Goal: Information Seeking & Learning: Learn about a topic

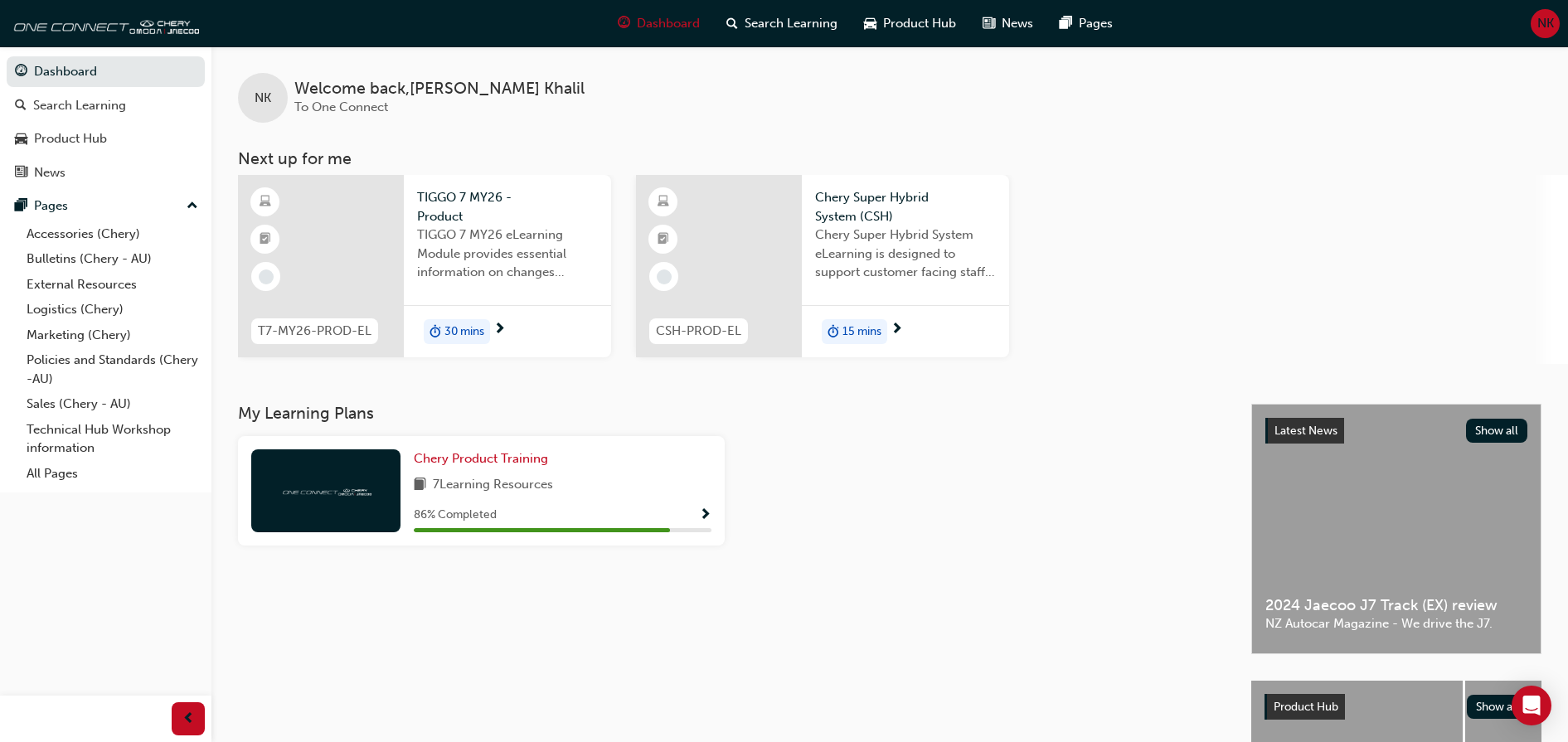
click at [706, 508] on span "Show Progress" at bounding box center [705, 516] width 13 height 15
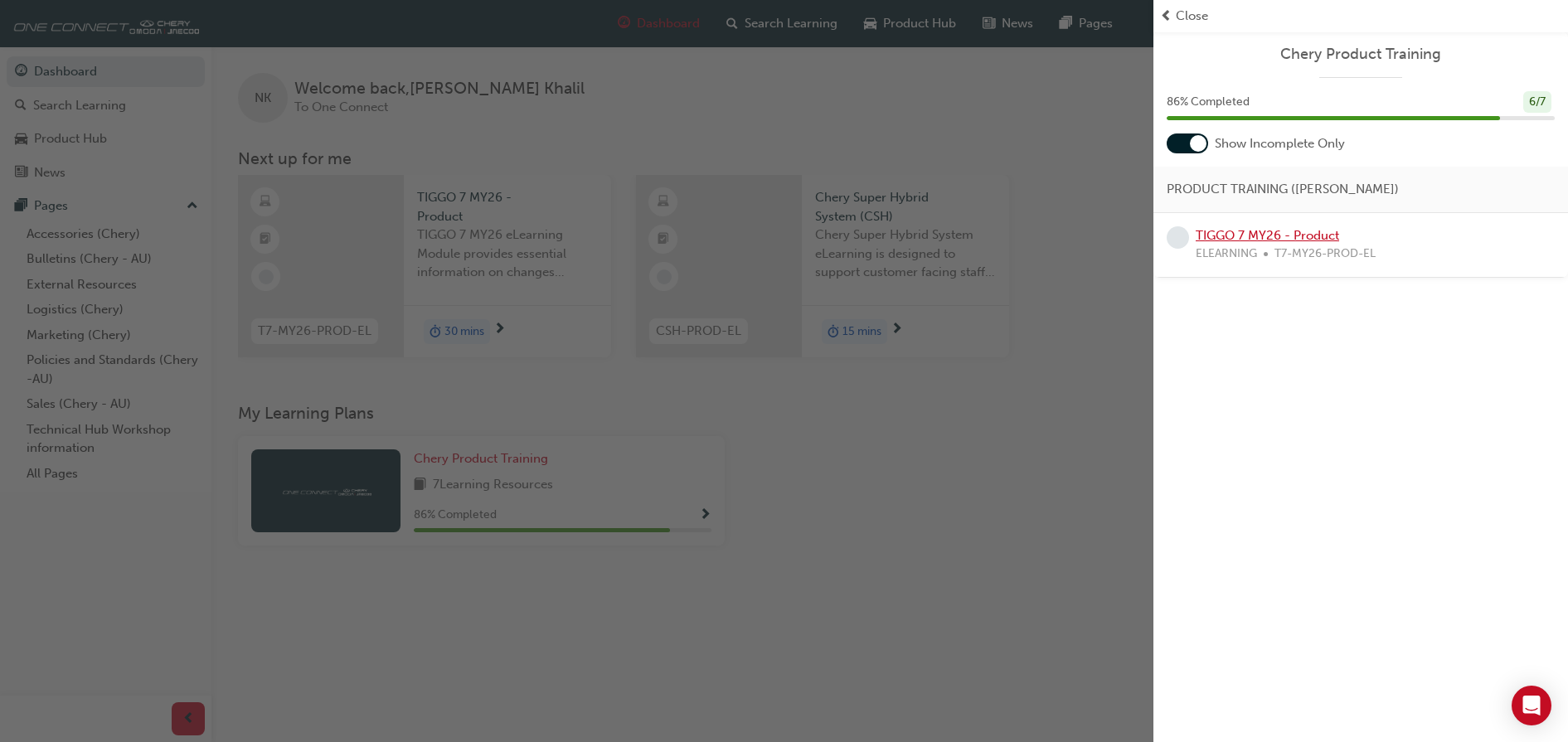
click at [1307, 232] on link "TIGGO 7 MY26 - Product" at bounding box center [1267, 235] width 144 height 15
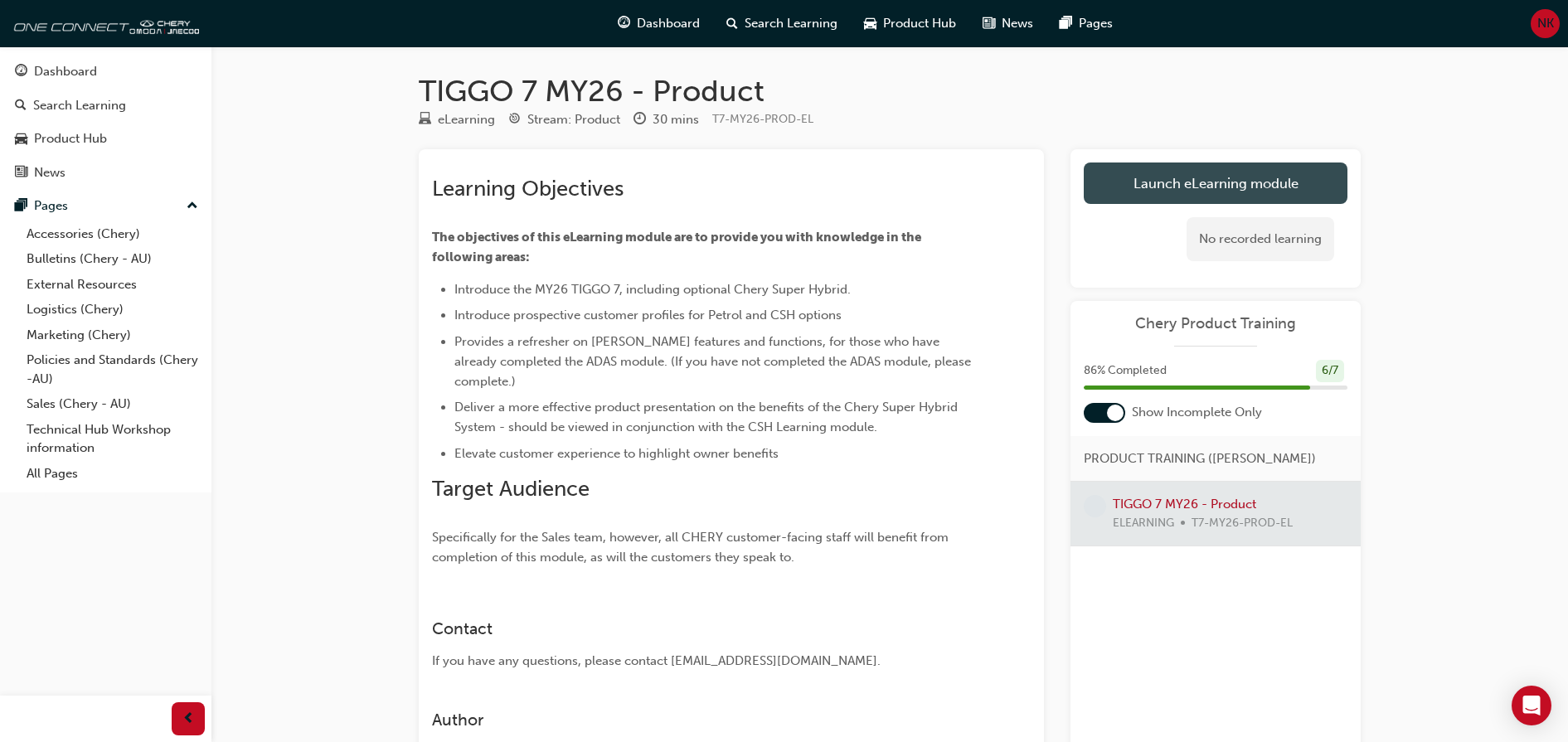
click at [1203, 183] on link "Launch eLearning module" at bounding box center [1215, 183] width 264 height 42
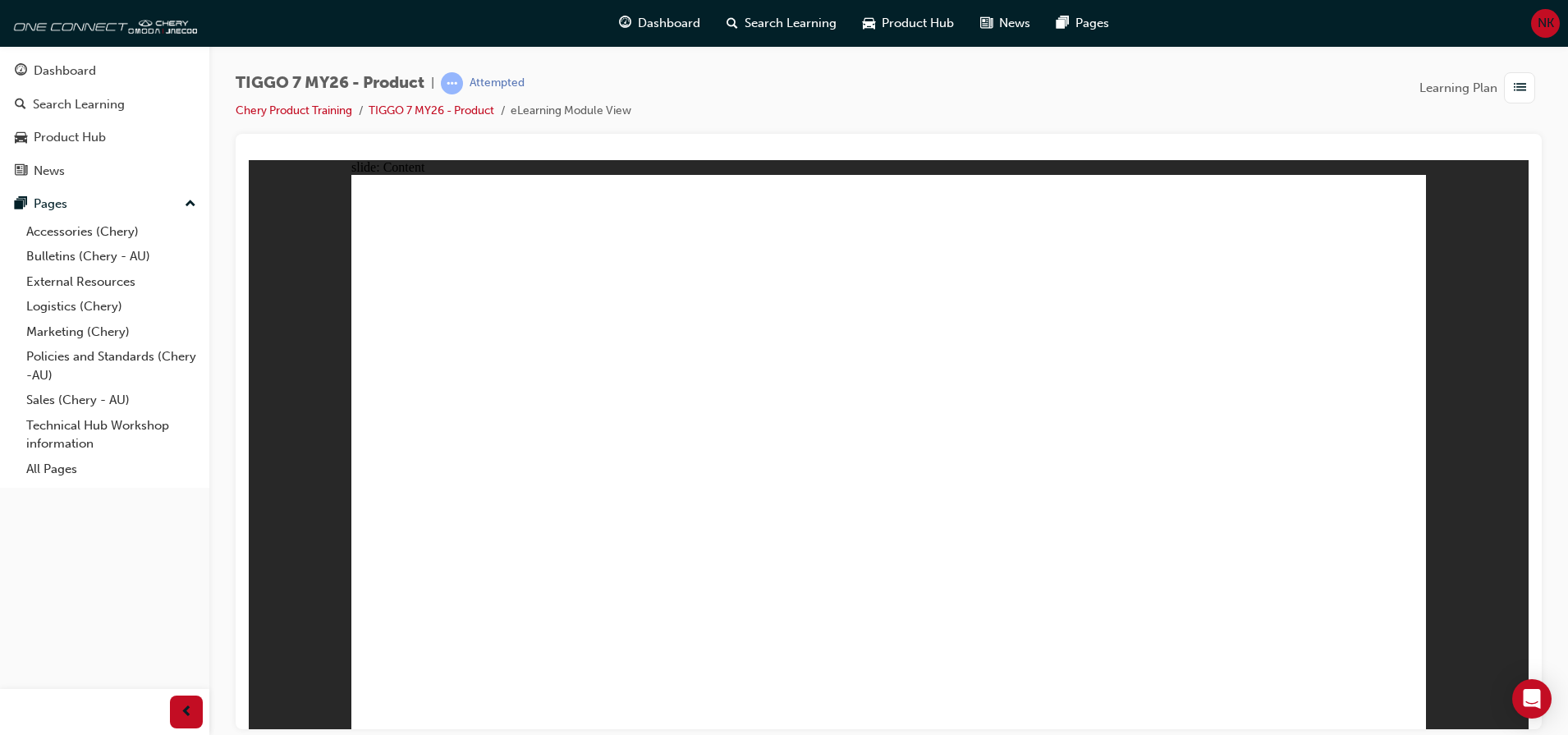
drag, startPoint x: 861, startPoint y: 407, endPoint x: 845, endPoint y: 392, distance: 21.9
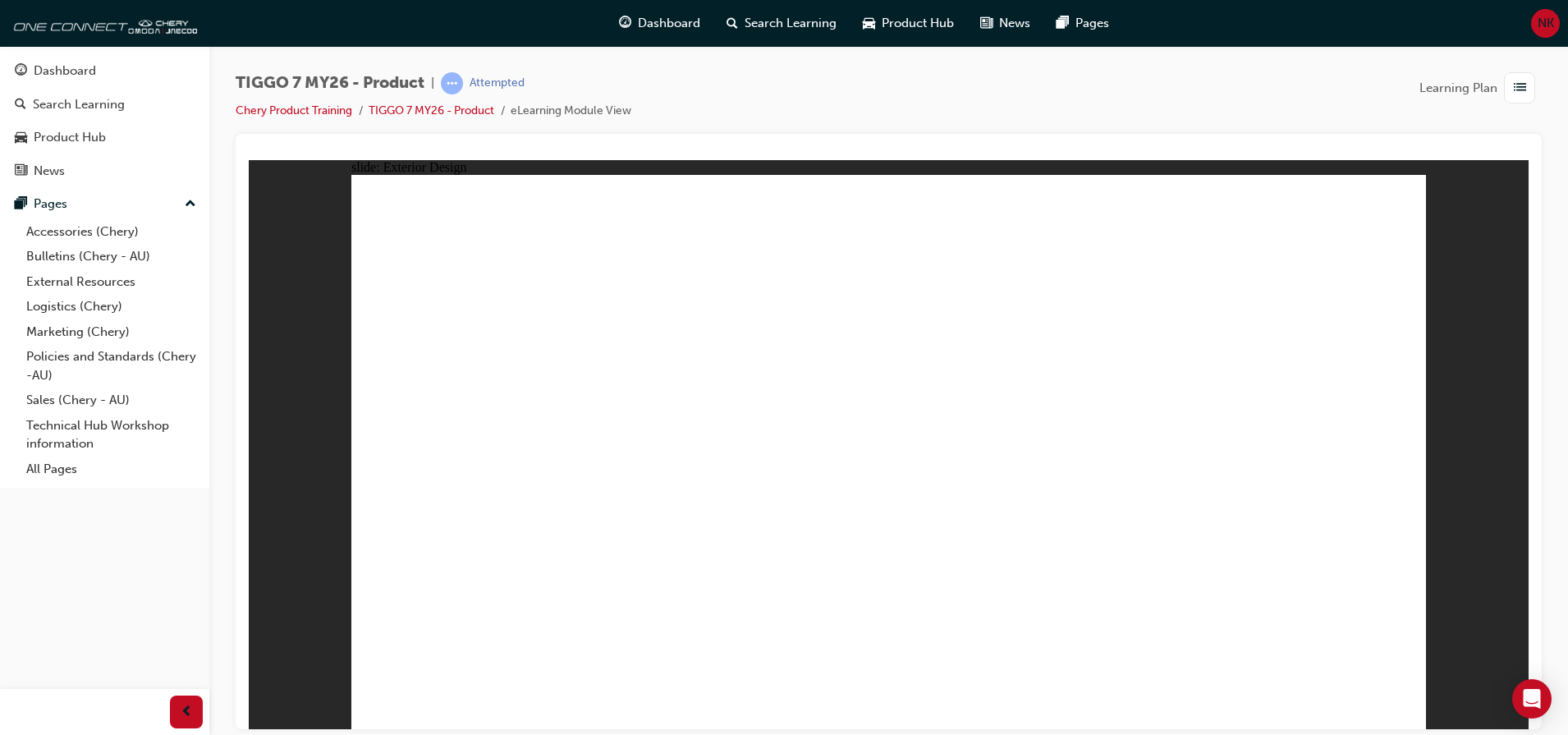
drag, startPoint x: 395, startPoint y: 487, endPoint x: 383, endPoint y: 492, distance: 13.0
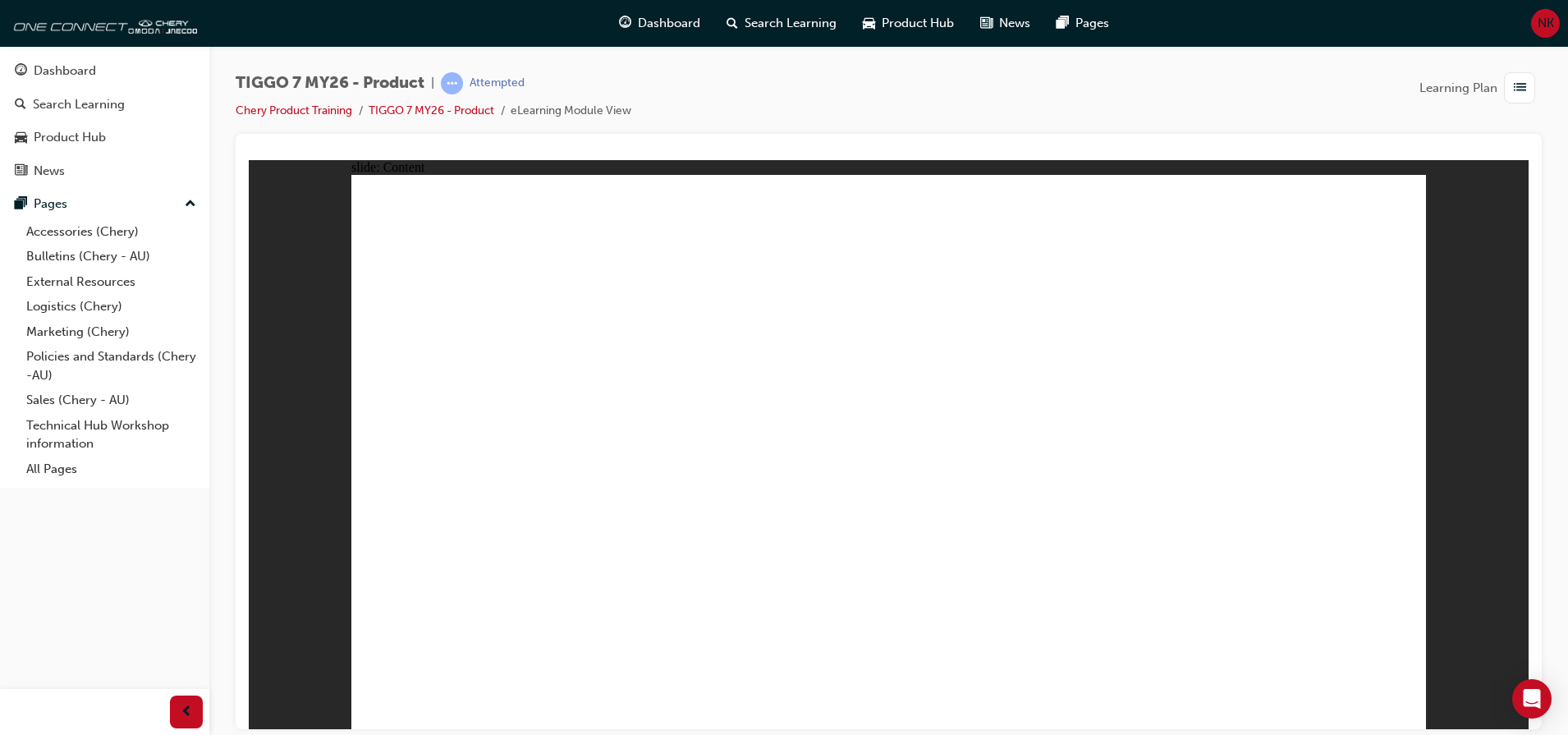
drag, startPoint x: 1095, startPoint y: 232, endPoint x: 510, endPoint y: 474, distance: 633.1
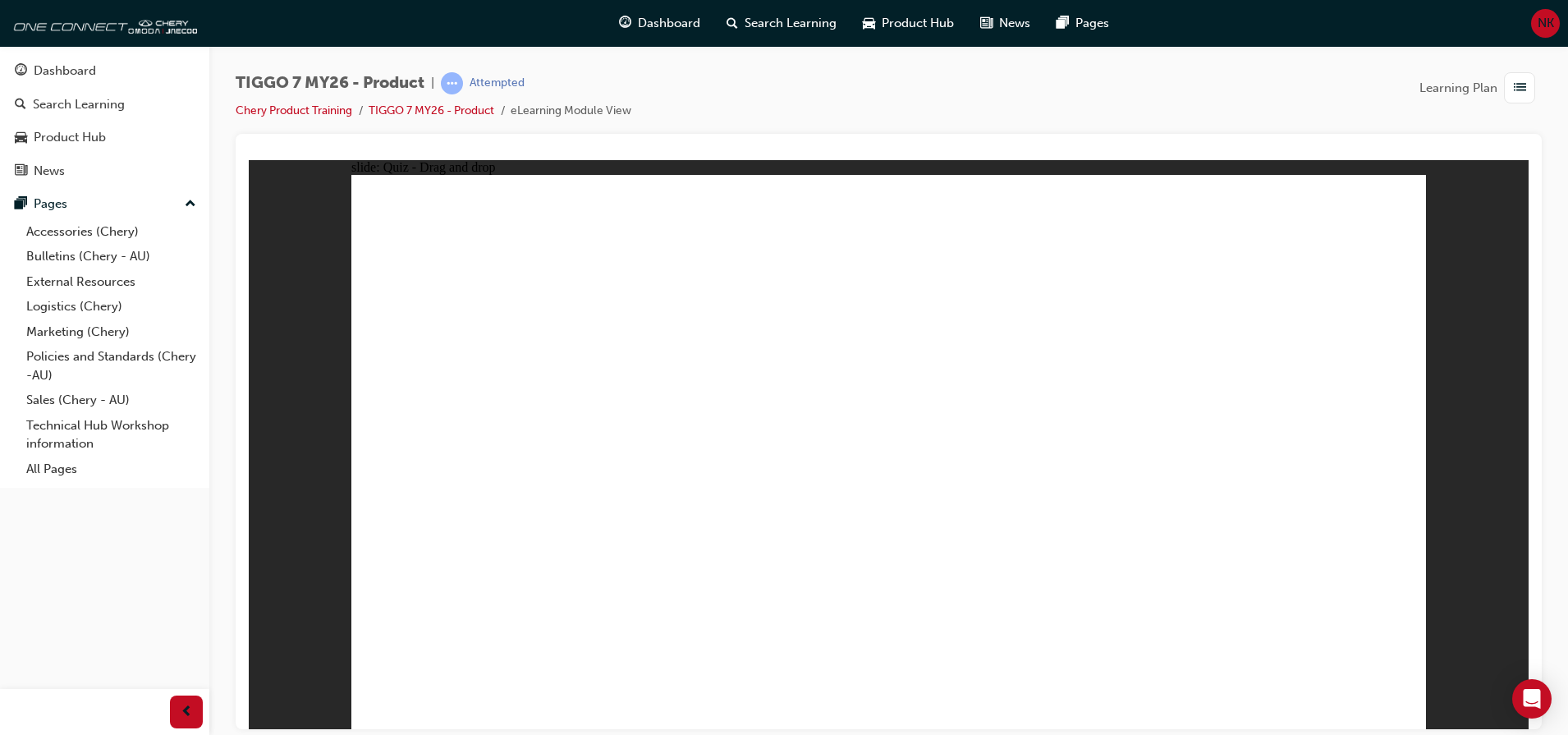
drag, startPoint x: 865, startPoint y: 232, endPoint x: 697, endPoint y: 468, distance: 289.7
drag, startPoint x: 1001, startPoint y: 335, endPoint x: 936, endPoint y: 471, distance: 150.7
drag, startPoint x: 691, startPoint y: 485, endPoint x: 1107, endPoint y: 486, distance: 416.0
drag, startPoint x: 1275, startPoint y: 226, endPoint x: 668, endPoint y: 464, distance: 652.0
drag, startPoint x: 1182, startPoint y: 338, endPoint x: 1114, endPoint y: 313, distance: 72.4
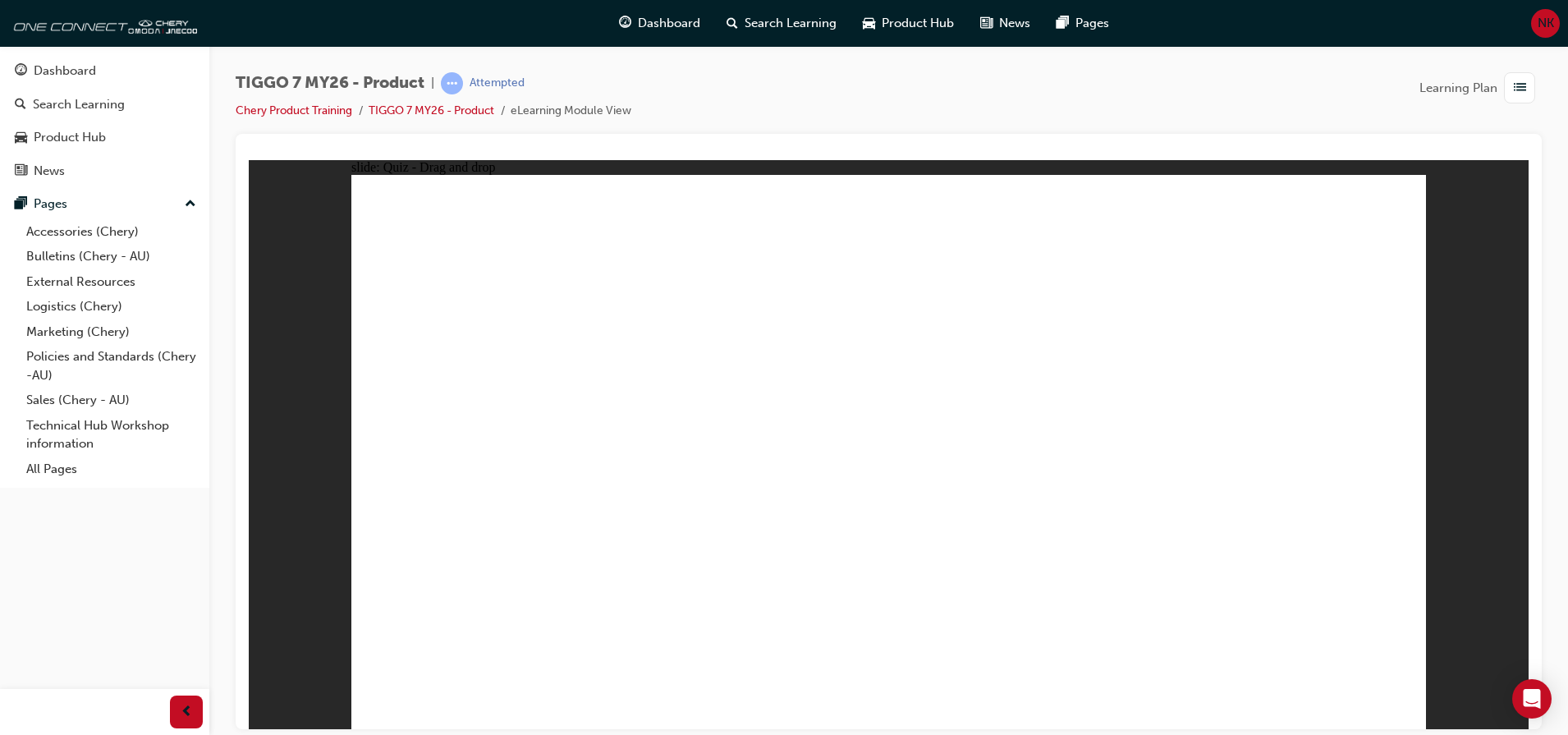
drag, startPoint x: 1099, startPoint y: 487, endPoint x: 1311, endPoint y: 491, distance: 212.0
drag, startPoint x: 1248, startPoint y: 361, endPoint x: 1166, endPoint y: 495, distance: 157.1
drag, startPoint x: 941, startPoint y: 302, endPoint x: 554, endPoint y: 505, distance: 437.0
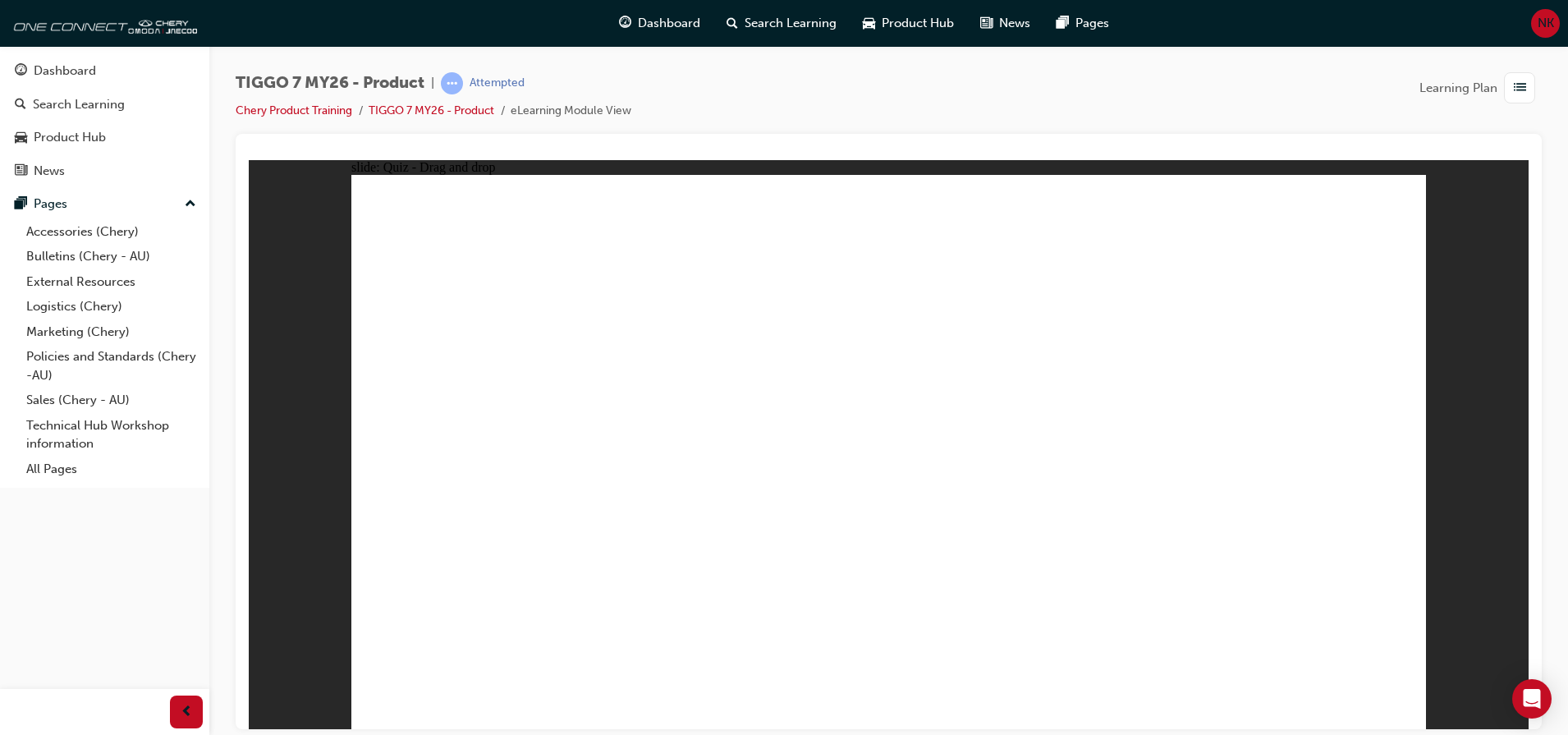
drag, startPoint x: 1102, startPoint y: 296, endPoint x: 950, endPoint y: 494, distance: 249.6
drag, startPoint x: 1340, startPoint y: 286, endPoint x: 952, endPoint y: 552, distance: 470.4
drag, startPoint x: 888, startPoint y: 229, endPoint x: 641, endPoint y: 556, distance: 409.8
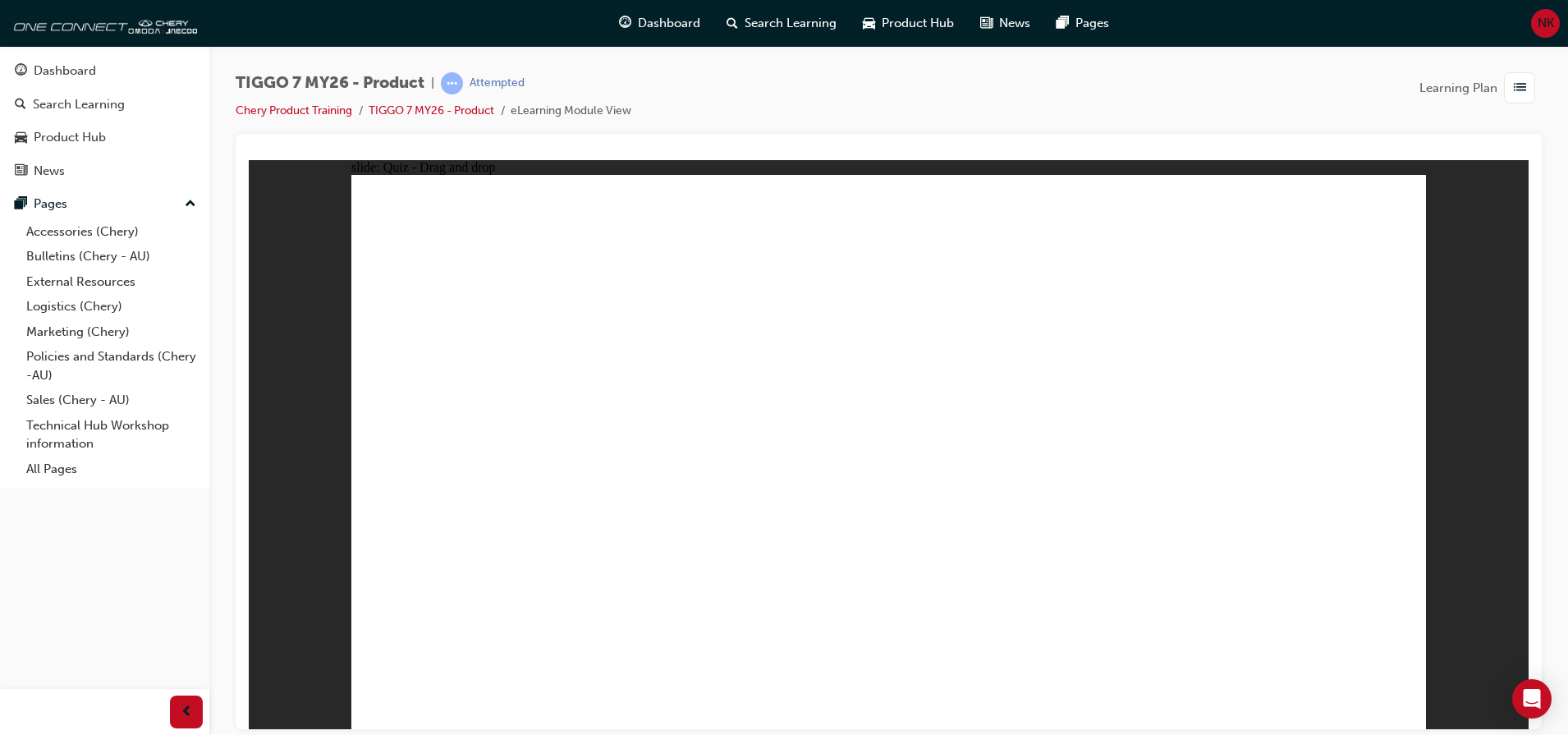
drag, startPoint x: 877, startPoint y: 275, endPoint x: 664, endPoint y: 499, distance: 309.1
drag, startPoint x: 993, startPoint y: 322, endPoint x: 979, endPoint y: 509, distance: 187.5
drag, startPoint x: 1101, startPoint y: 312, endPoint x: 1003, endPoint y: 525, distance: 234.5
drag, startPoint x: 1006, startPoint y: 278, endPoint x: 1027, endPoint y: 615, distance: 337.7
drag, startPoint x: 1103, startPoint y: 343, endPoint x: 1036, endPoint y: 631, distance: 295.7
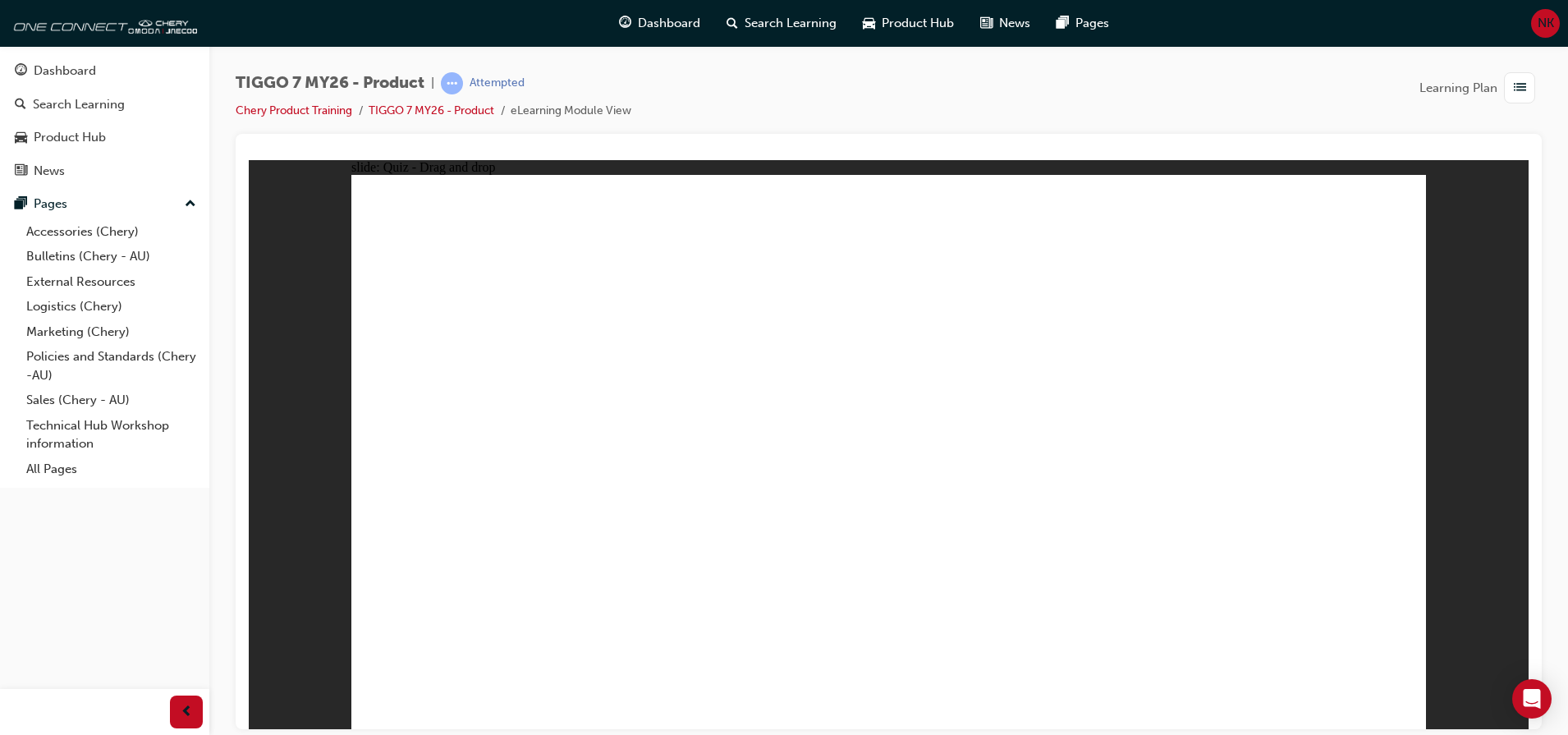
drag, startPoint x: 1203, startPoint y: 320, endPoint x: 921, endPoint y: 567, distance: 374.9
drag, startPoint x: 989, startPoint y: 256, endPoint x: 925, endPoint y: 559, distance: 309.7
drag, startPoint x: 1105, startPoint y: 223, endPoint x: 989, endPoint y: 571, distance: 366.8
drag, startPoint x: 1104, startPoint y: 273, endPoint x: 1021, endPoint y: 615, distance: 351.9
drag, startPoint x: 1229, startPoint y: 280, endPoint x: 723, endPoint y: 557, distance: 576.9
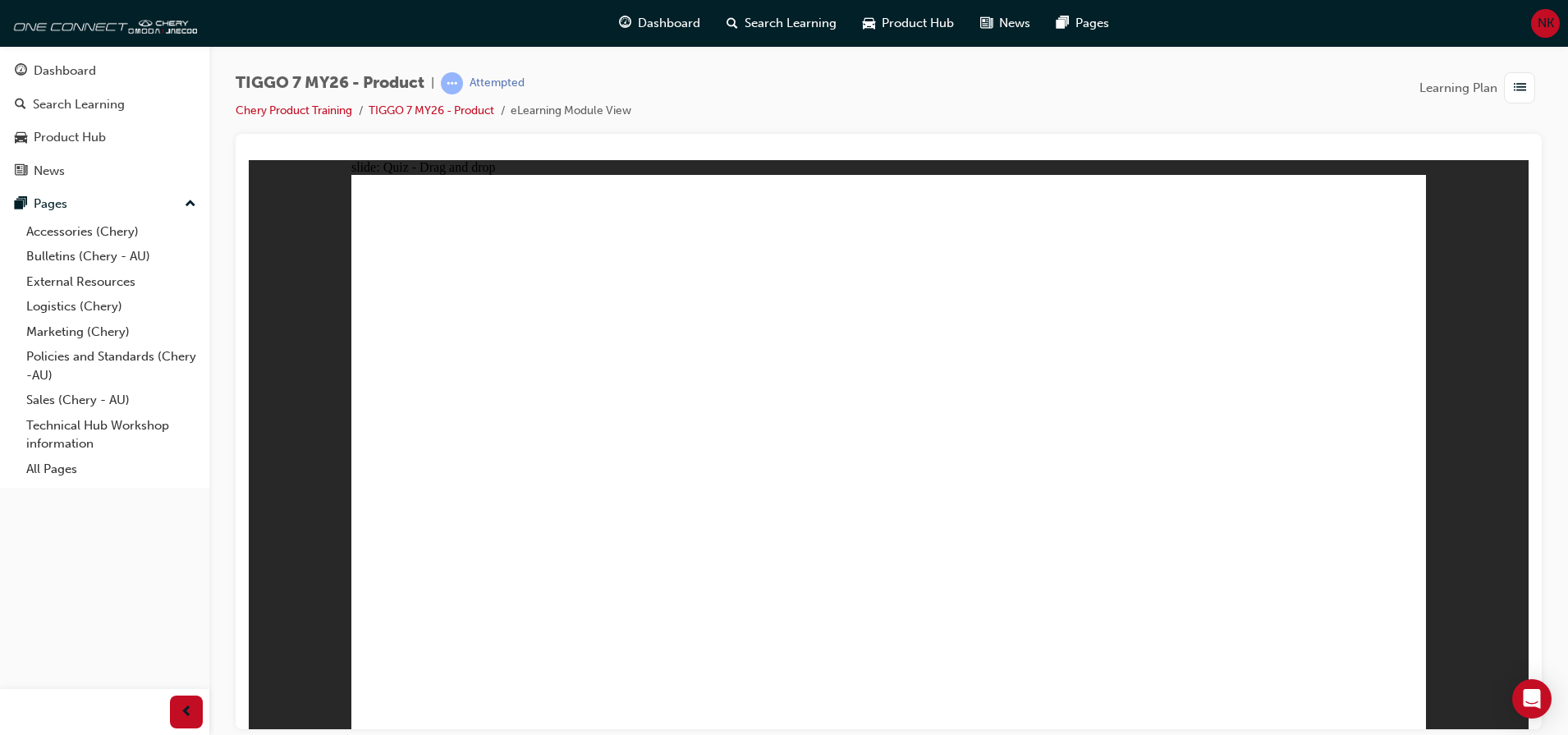
drag, startPoint x: 1225, startPoint y: 227, endPoint x: 753, endPoint y: 560, distance: 577.6
drag, startPoint x: 1325, startPoint y: 280, endPoint x: 971, endPoint y: 429, distance: 384.1
drag, startPoint x: 971, startPoint y: 429, endPoint x: 1046, endPoint y: 339, distance: 117.2
drag, startPoint x: 1318, startPoint y: 275, endPoint x: 595, endPoint y: 538, distance: 769.3
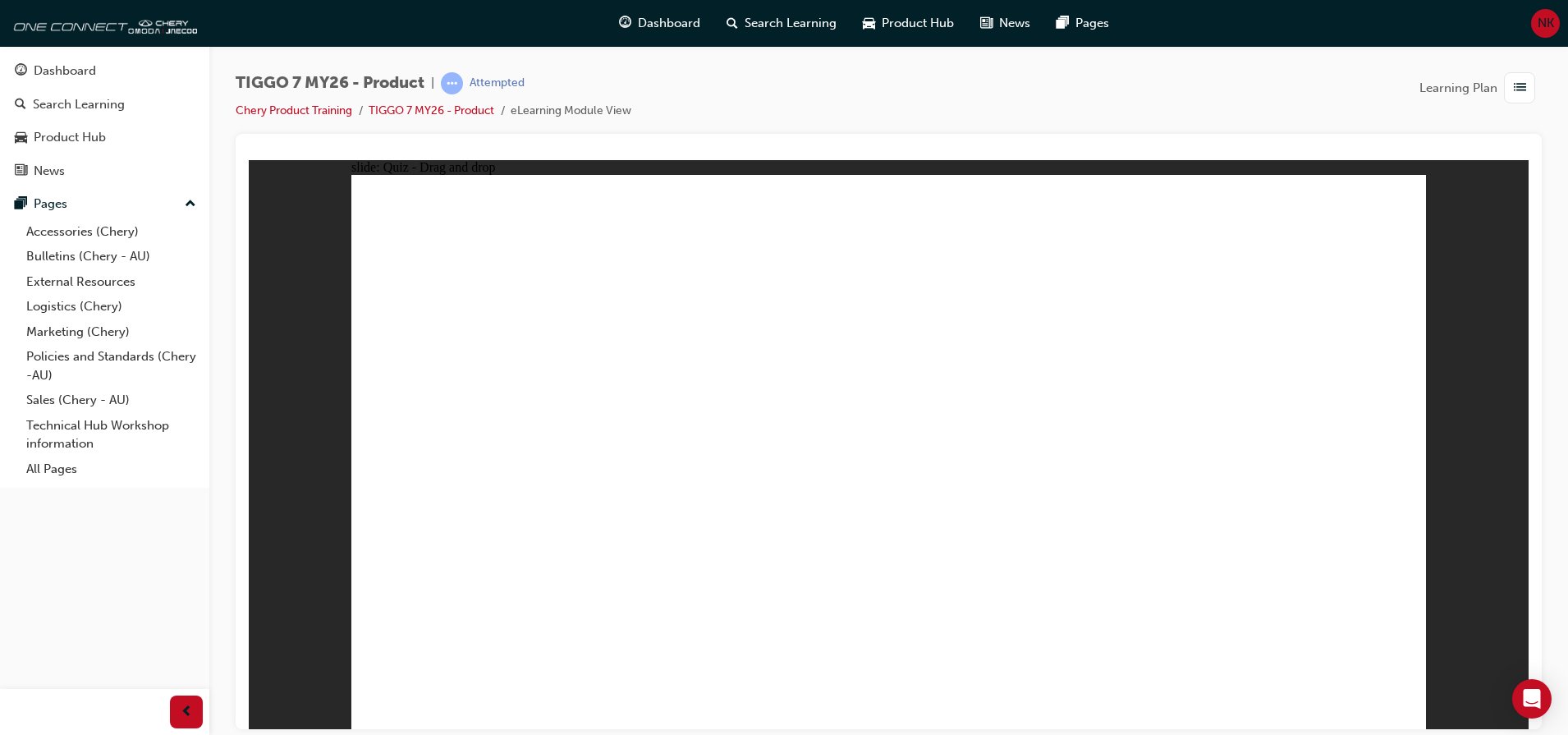
drag, startPoint x: 1307, startPoint y: 221, endPoint x: 536, endPoint y: 557, distance: 841.0
drag, startPoint x: 915, startPoint y: 269, endPoint x: 664, endPoint y: 536, distance: 366.5
drag, startPoint x: 1146, startPoint y: 268, endPoint x: 686, endPoint y: 473, distance: 503.6
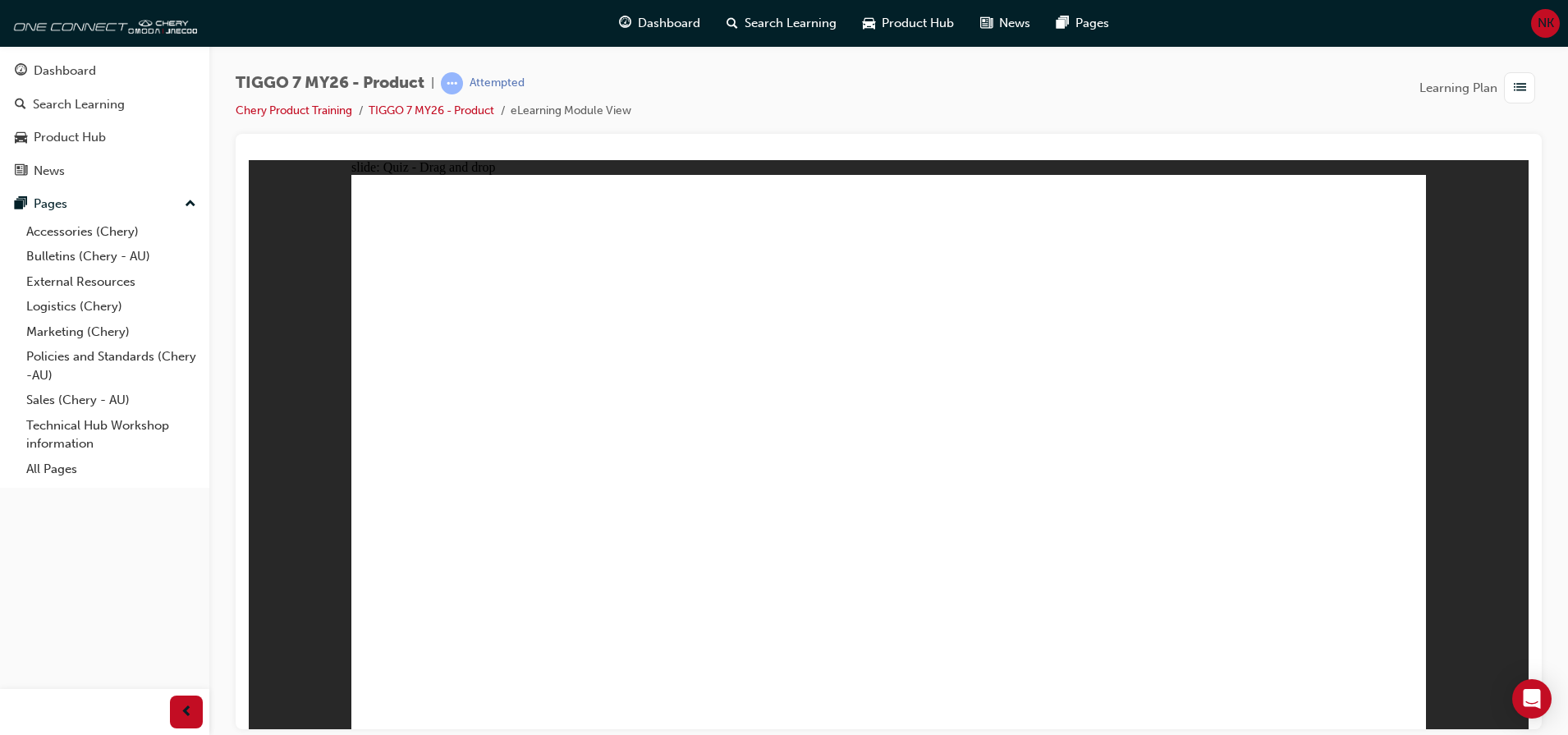
drag, startPoint x: 1339, startPoint y: 268, endPoint x: 1002, endPoint y: 502, distance: 410.3
radio input "true"
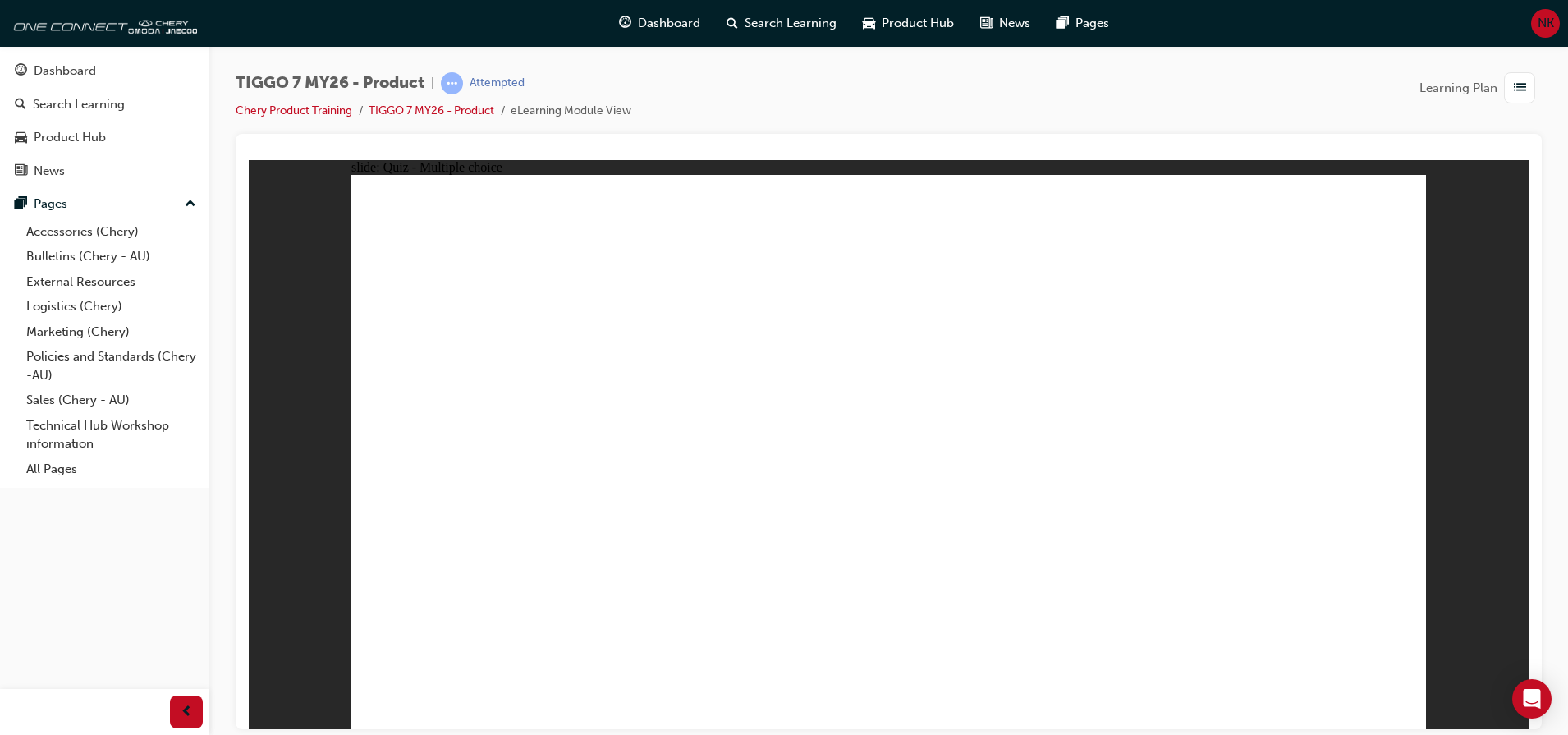
drag, startPoint x: 911, startPoint y: 271, endPoint x: 950, endPoint y: 488, distance: 220.5
drag, startPoint x: 1146, startPoint y: 237, endPoint x: 1014, endPoint y: 534, distance: 325.0
drag, startPoint x: 1111, startPoint y: 274, endPoint x: 983, endPoint y: 530, distance: 286.2
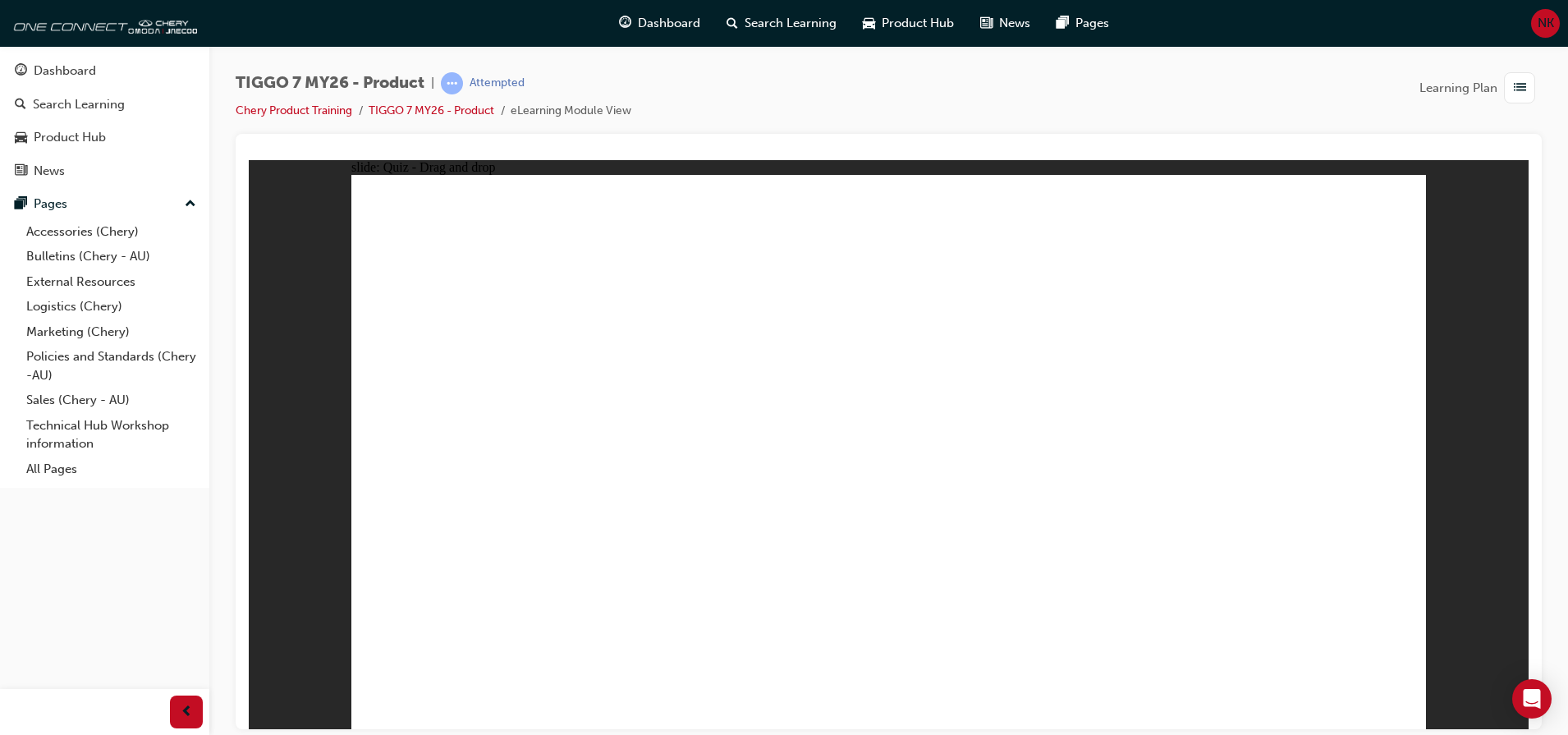
drag, startPoint x: 1279, startPoint y: 230, endPoint x: 1122, endPoint y: 526, distance: 335.1
drag, startPoint x: 1283, startPoint y: 268, endPoint x: 939, endPoint y: 552, distance: 446.1
drag, startPoint x: 1074, startPoint y: 306, endPoint x: 1117, endPoint y: 538, distance: 236.0
drag, startPoint x: 915, startPoint y: 515, endPoint x: 955, endPoint y: 606, distance: 99.4
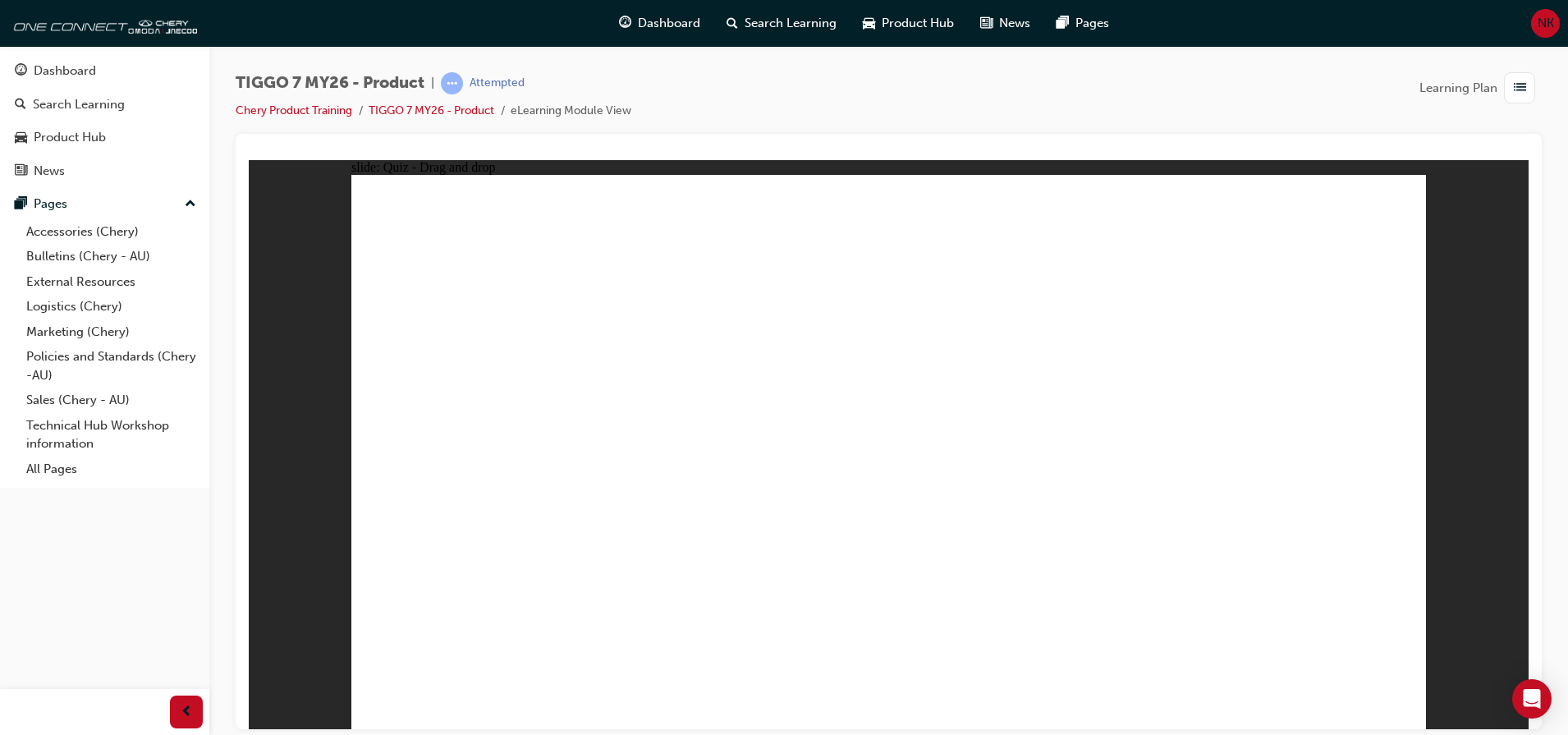
radio input "true"
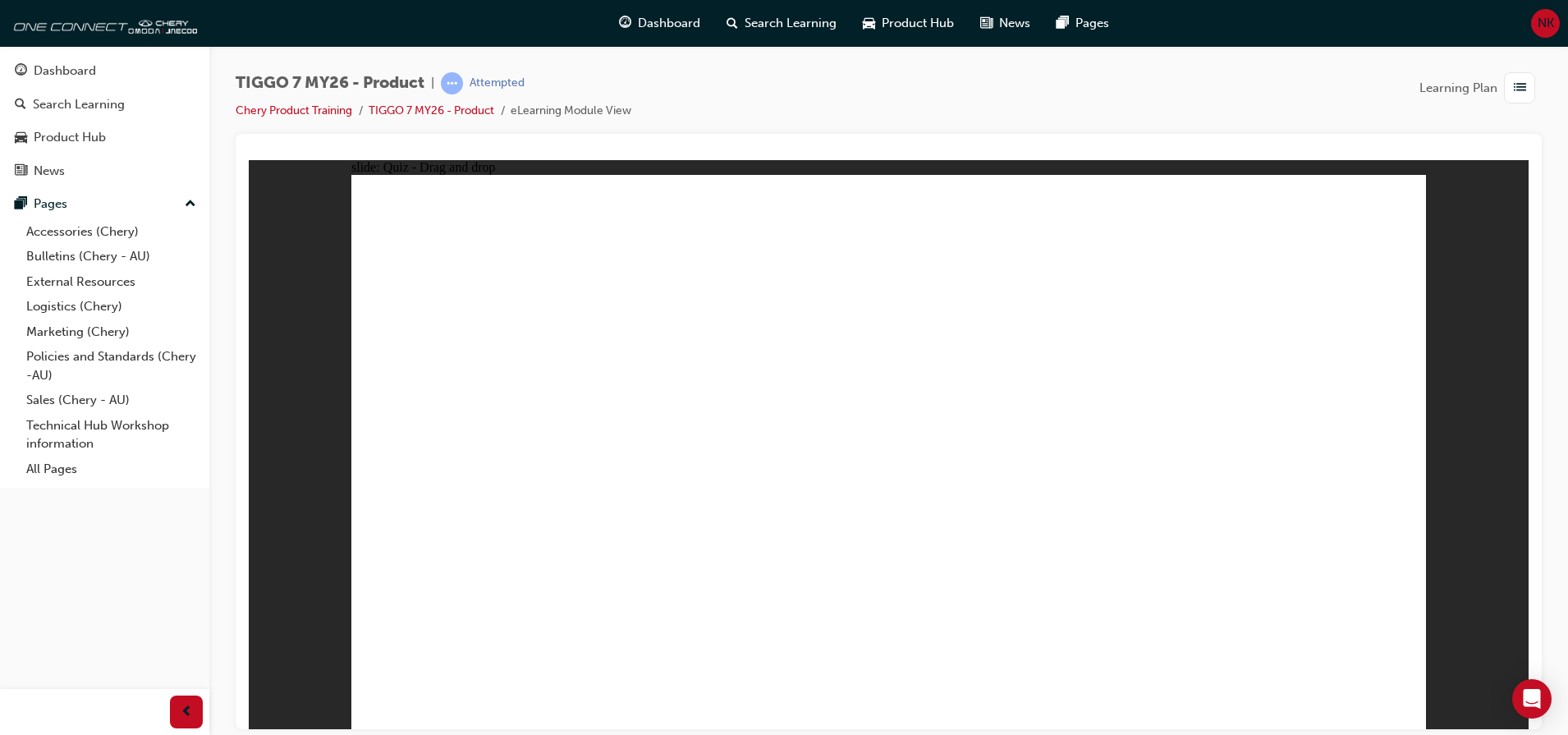
drag, startPoint x: 871, startPoint y: 209, endPoint x: 867, endPoint y: 218, distance: 9.8
drag, startPoint x: 1059, startPoint y: 233, endPoint x: 672, endPoint y: 487, distance: 462.9
drag, startPoint x: 969, startPoint y: 345, endPoint x: 901, endPoint y: 481, distance: 152.1
drag, startPoint x: 853, startPoint y: 216, endPoint x: 1101, endPoint y: 477, distance: 360.0
drag, startPoint x: 1296, startPoint y: 232, endPoint x: 1317, endPoint y: 476, distance: 244.9
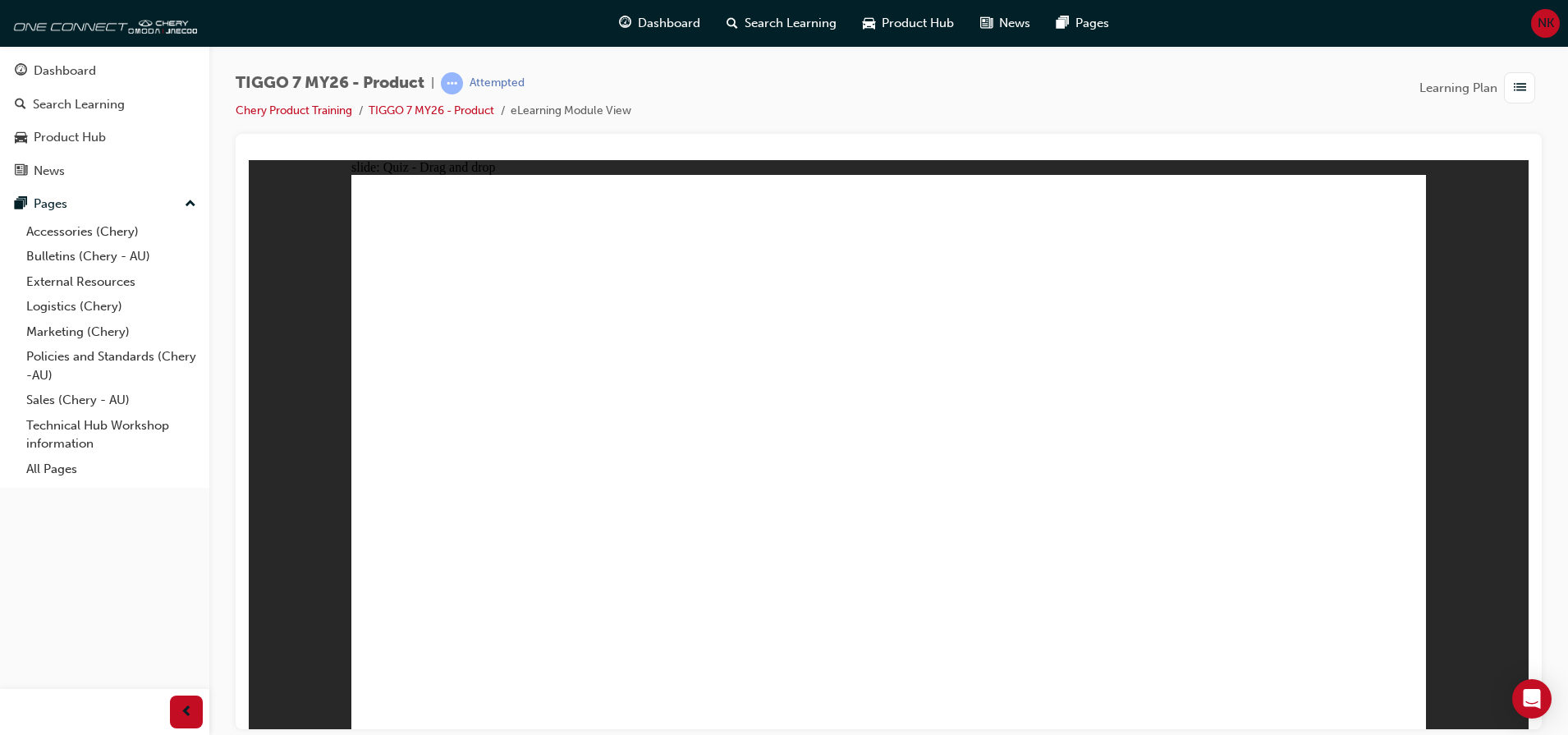
drag, startPoint x: 1176, startPoint y: 343, endPoint x: 460, endPoint y: 489, distance: 730.7
radio input "true"
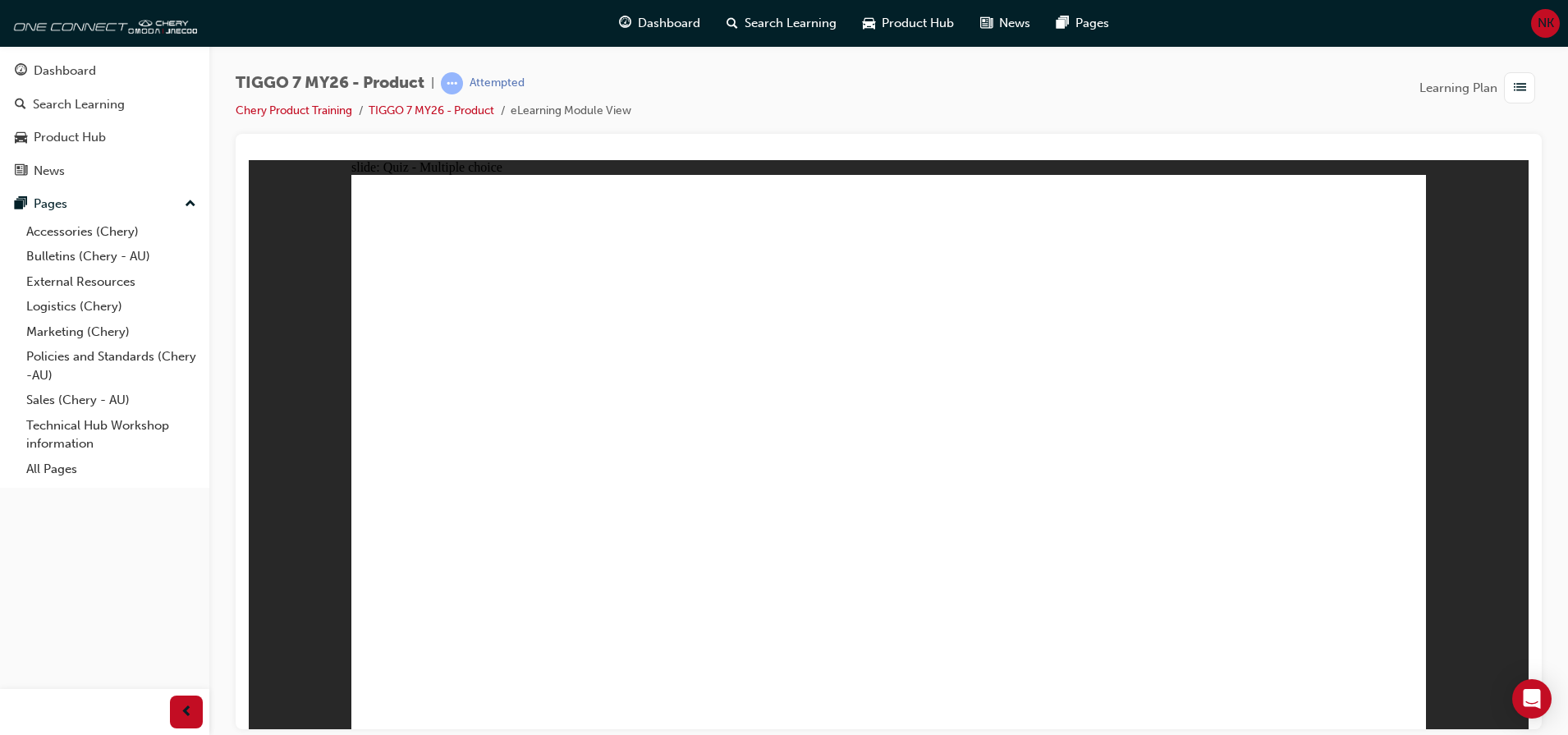
radio input "true"
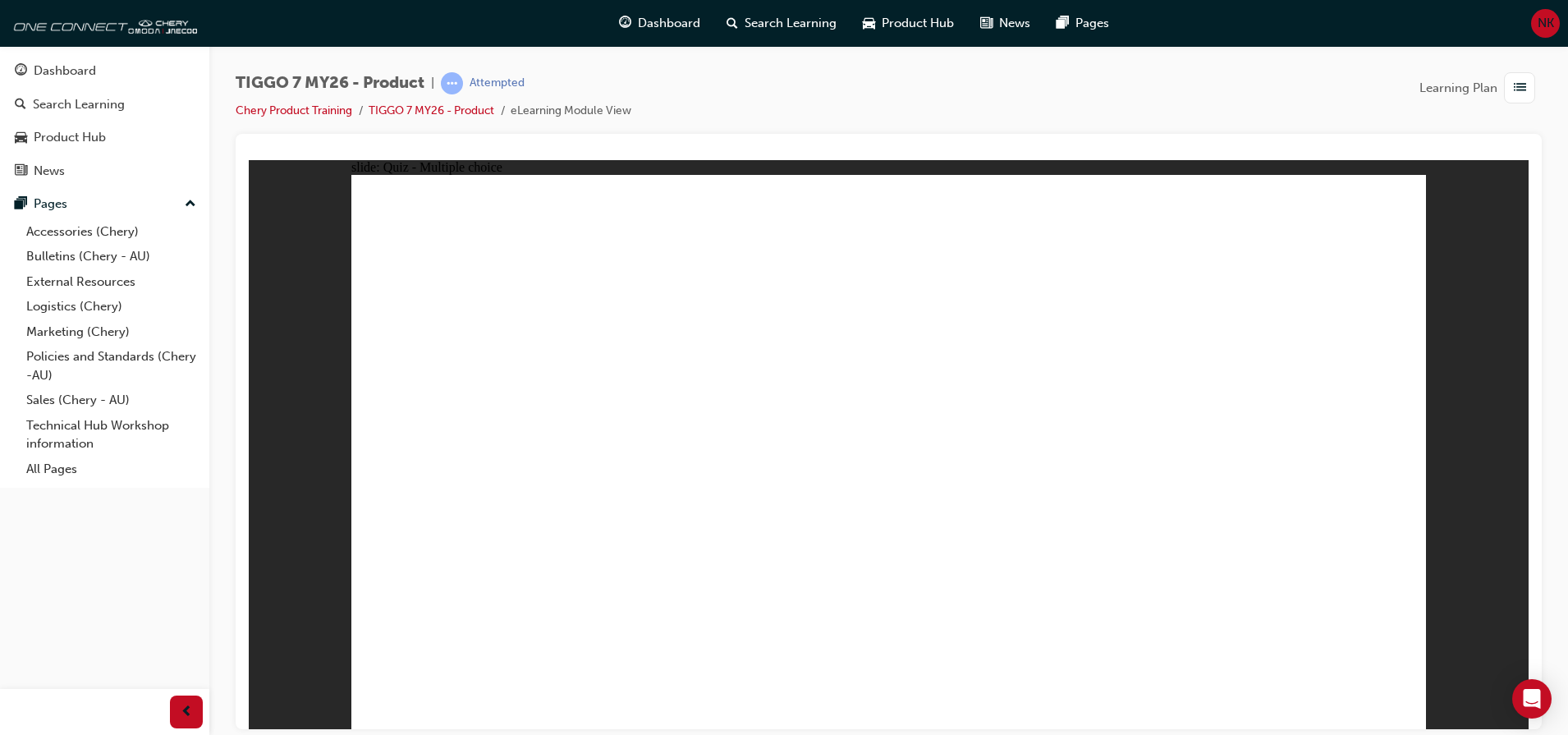
drag, startPoint x: 864, startPoint y: 222, endPoint x: 1321, endPoint y: 471, distance: 520.4
drag, startPoint x: 1081, startPoint y: 251, endPoint x: 894, endPoint y: 501, distance: 312.2
drag, startPoint x: 1224, startPoint y: 351, endPoint x: 525, endPoint y: 482, distance: 711.2
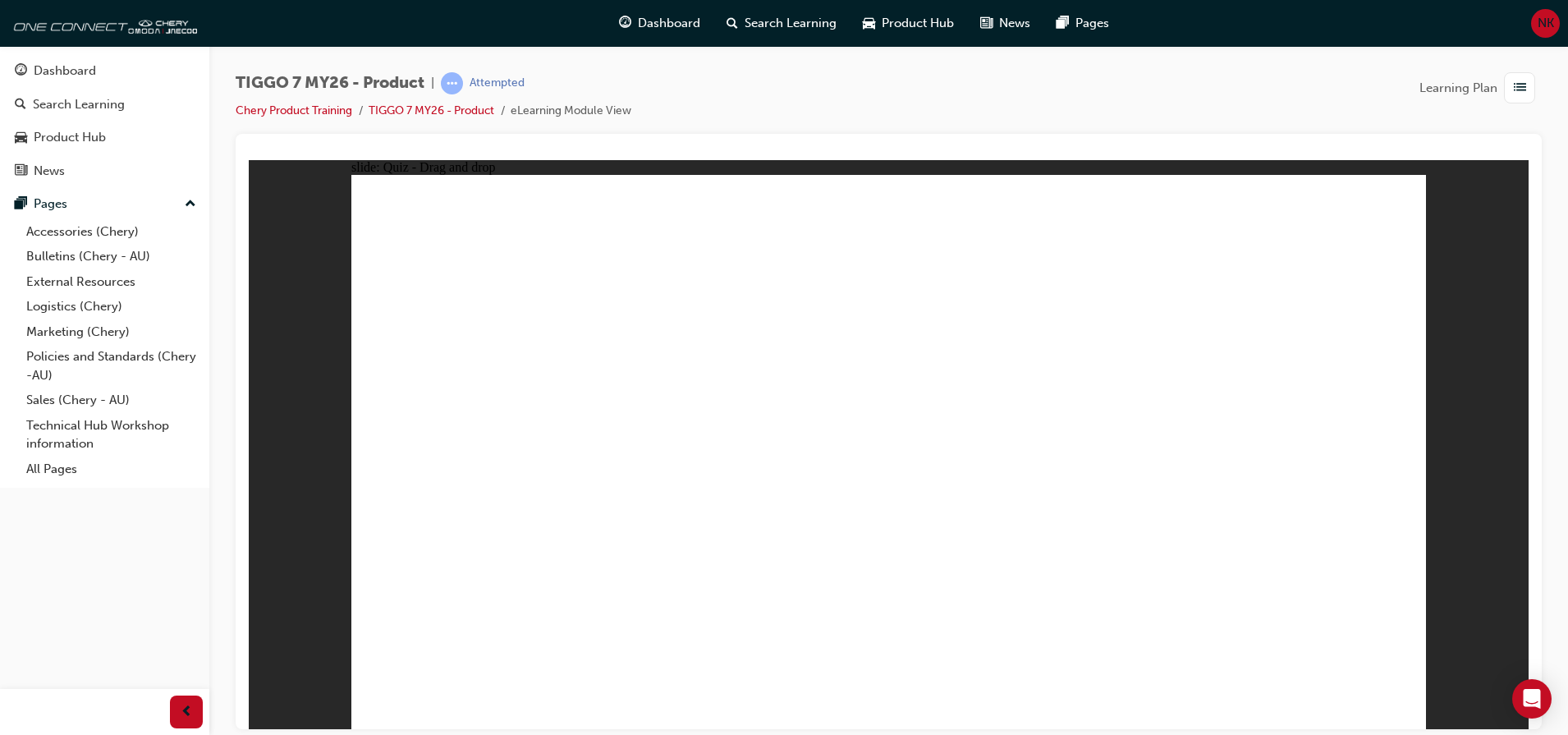
drag, startPoint x: 973, startPoint y: 354, endPoint x: 909, endPoint y: 332, distance: 67.7
drag, startPoint x: 1331, startPoint y: 231, endPoint x: 1143, endPoint y: 482, distance: 313.6
drag, startPoint x: 828, startPoint y: 439, endPoint x: 725, endPoint y: 469, distance: 107.3
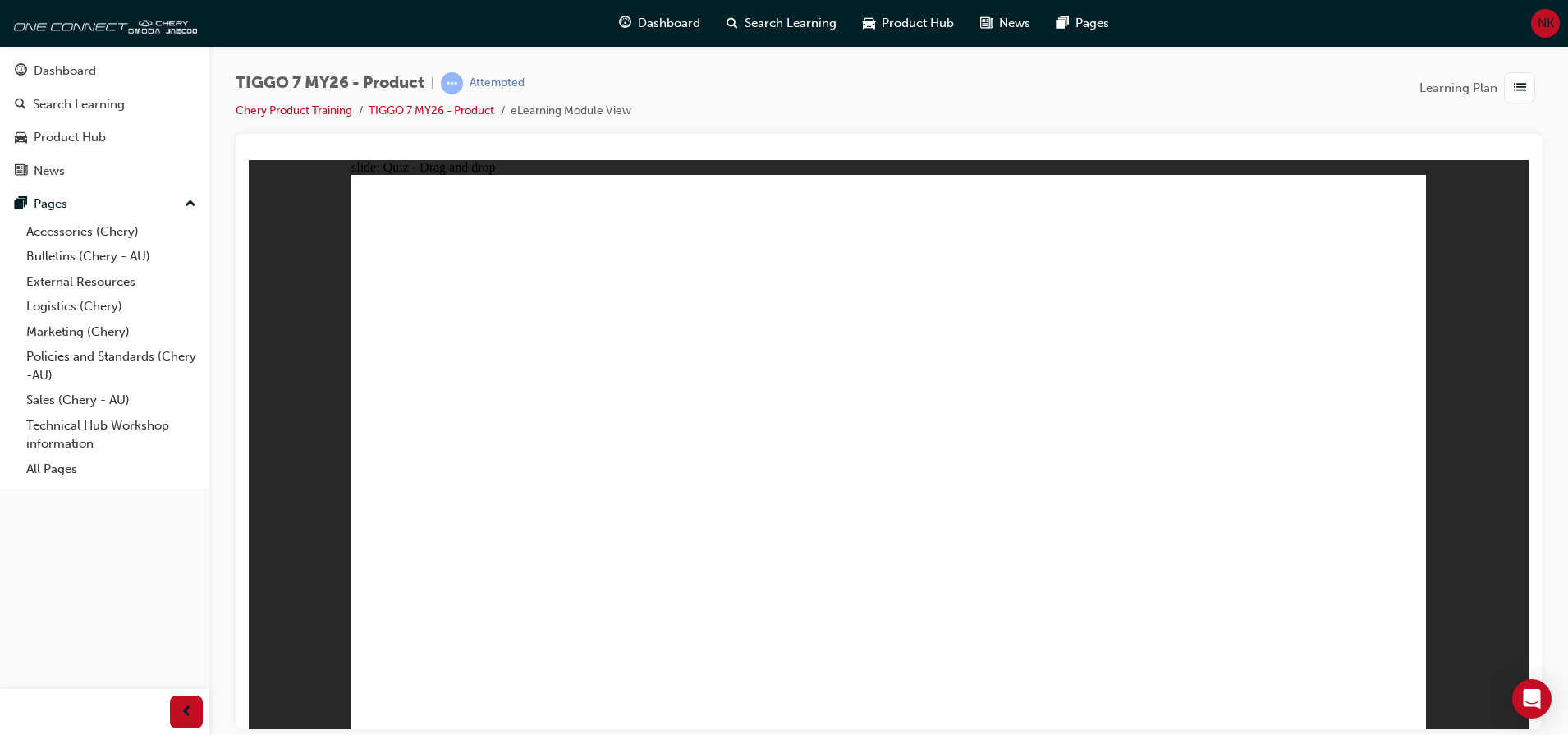
drag, startPoint x: 1309, startPoint y: 299, endPoint x: 947, endPoint y: 500, distance: 414.1
drag, startPoint x: 1090, startPoint y: 304, endPoint x: 508, endPoint y: 502, distance: 614.8
drag, startPoint x: 882, startPoint y: 312, endPoint x: 512, endPoint y: 542, distance: 435.7
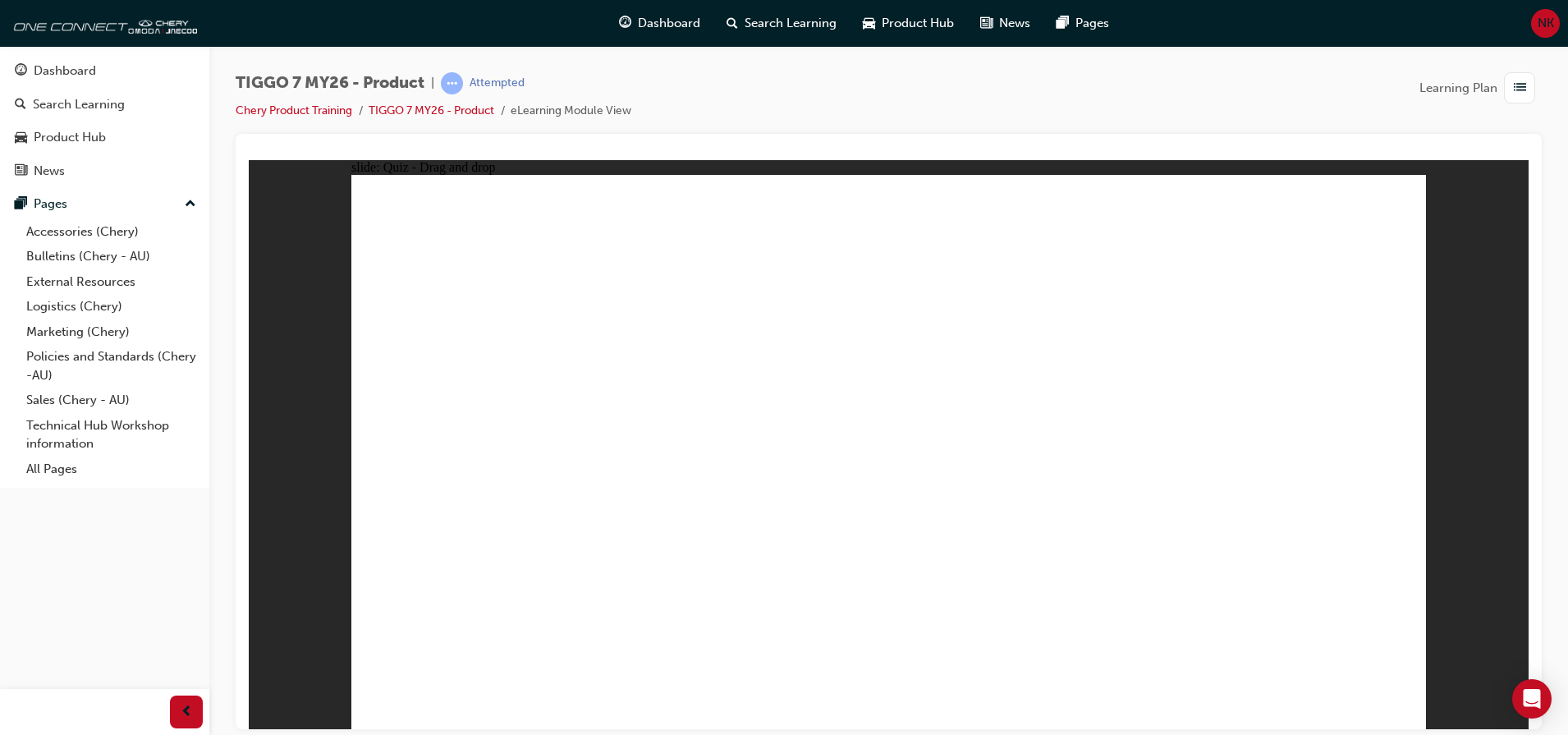
drag, startPoint x: 883, startPoint y: 220, endPoint x: 676, endPoint y: 598, distance: 431.0
drag, startPoint x: 872, startPoint y: 275, endPoint x: 674, endPoint y: 560, distance: 347.0
drag, startPoint x: 992, startPoint y: 223, endPoint x: 933, endPoint y: 509, distance: 292.0
drag, startPoint x: 1010, startPoint y: 319, endPoint x: 913, endPoint y: 513, distance: 216.9
drag, startPoint x: 838, startPoint y: 472, endPoint x: 509, endPoint y: 638, distance: 368.5
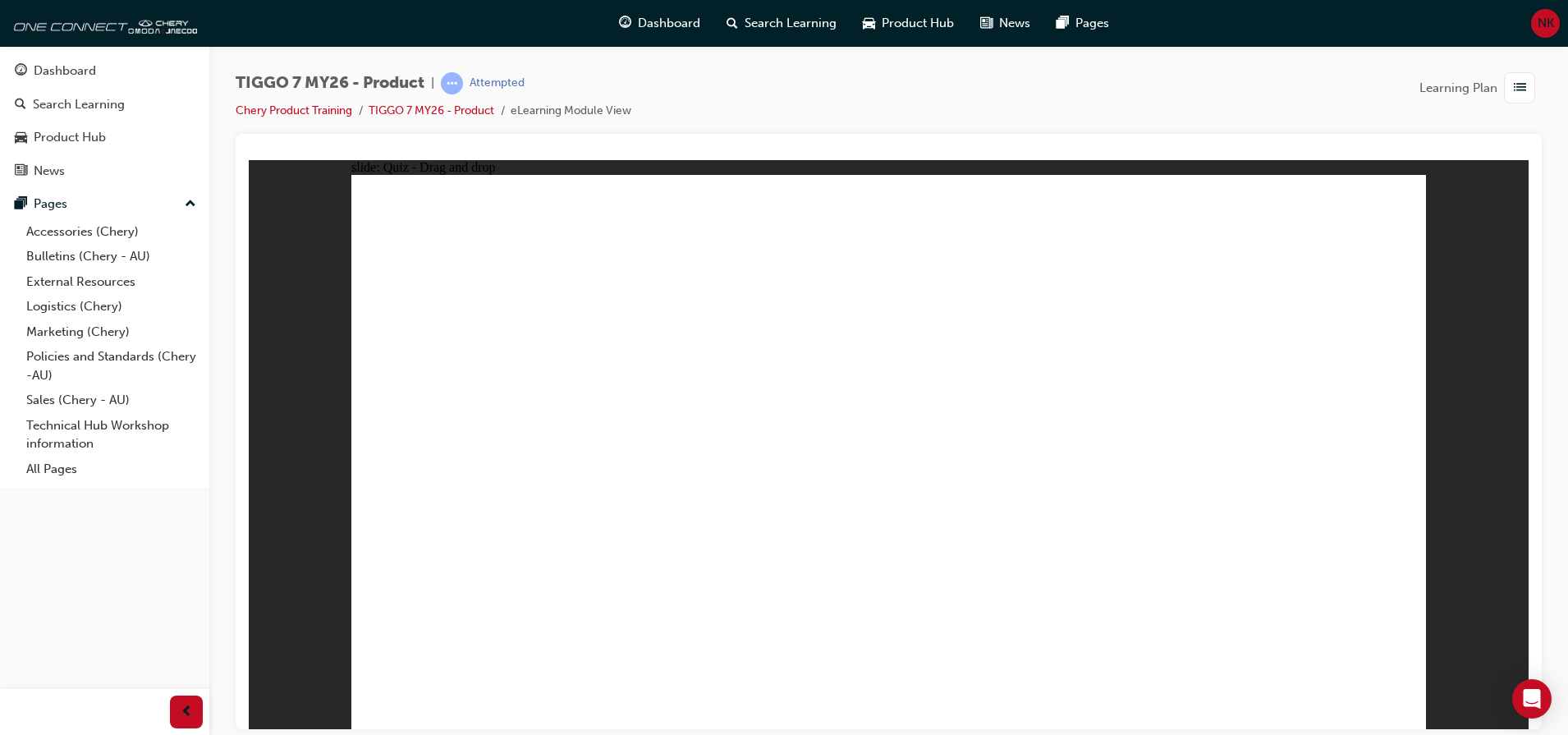
drag, startPoint x: 985, startPoint y: 273, endPoint x: 589, endPoint y: 587, distance: 505.4
drag, startPoint x: 1103, startPoint y: 317, endPoint x: 1050, endPoint y: 509, distance: 199.2
drag, startPoint x: 1224, startPoint y: 320, endPoint x: 1092, endPoint y: 591, distance: 301.4
drag, startPoint x: 1111, startPoint y: 272, endPoint x: 601, endPoint y: 517, distance: 565.8
drag, startPoint x: 1109, startPoint y: 224, endPoint x: 653, endPoint y: 578, distance: 577.3
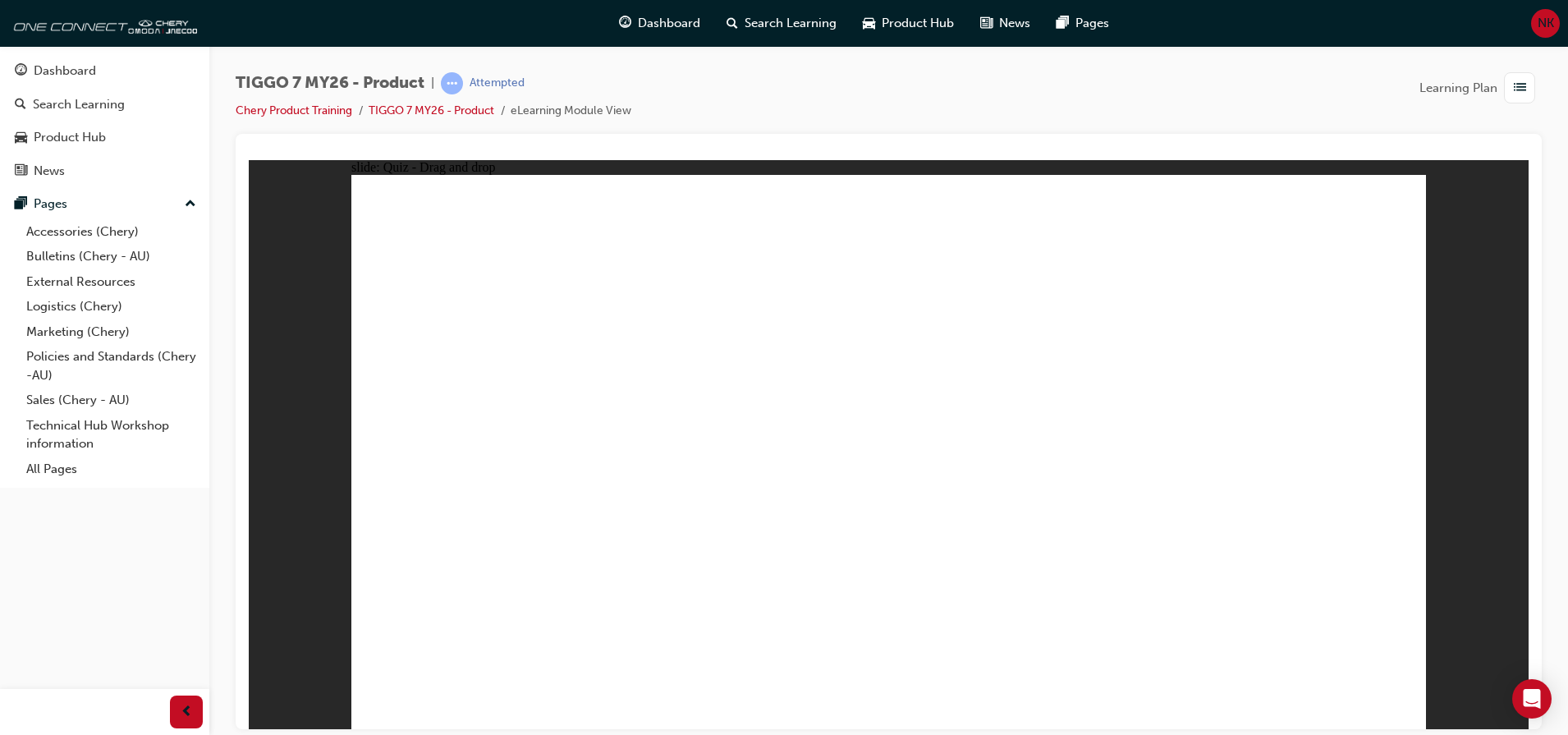
drag, startPoint x: 1218, startPoint y: 271, endPoint x: 674, endPoint y: 546, distance: 609.6
drag, startPoint x: 1214, startPoint y: 227, endPoint x: 1008, endPoint y: 543, distance: 377.2
drag, startPoint x: 1326, startPoint y: 276, endPoint x: 695, endPoint y: 578, distance: 699.5
drag, startPoint x: 1309, startPoint y: 232, endPoint x: 998, endPoint y: 551, distance: 445.5
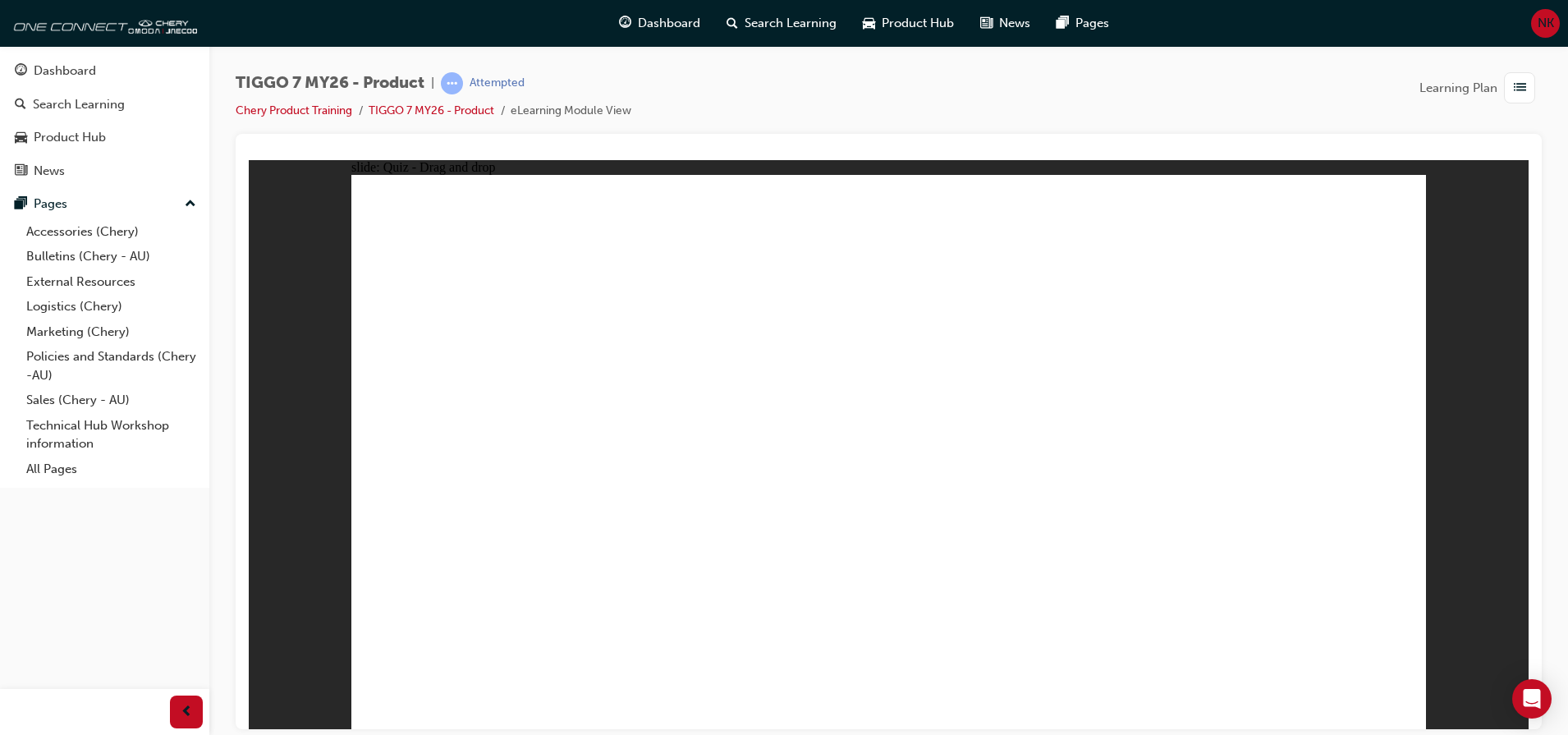
drag, startPoint x: 930, startPoint y: 266, endPoint x: 636, endPoint y: 422, distance: 332.8
drag, startPoint x: 1142, startPoint y: 276, endPoint x: 657, endPoint y: 439, distance: 511.7
drag, startPoint x: 1343, startPoint y: 264, endPoint x: 1083, endPoint y: 440, distance: 314.0
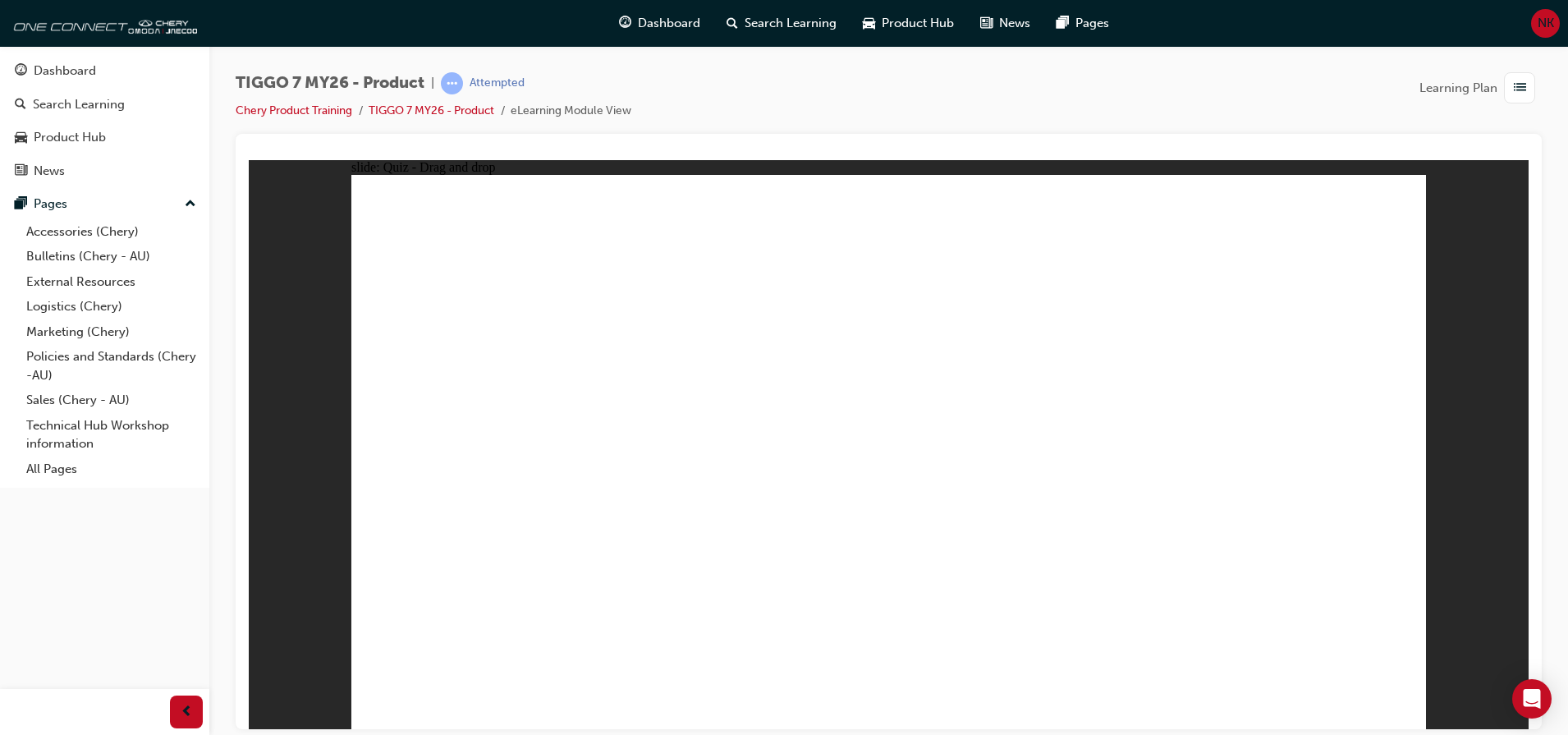
radio input "true"
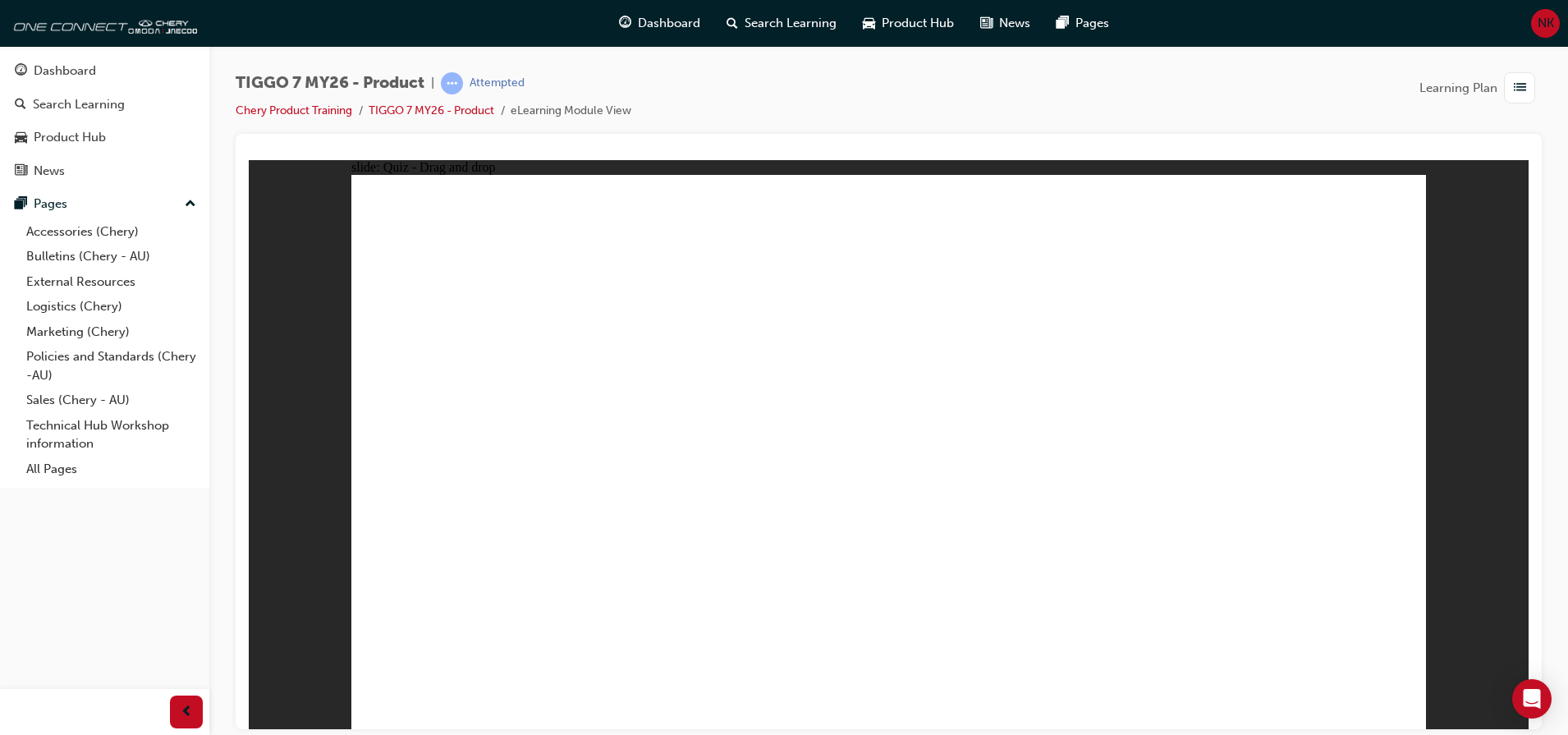
drag, startPoint x: 951, startPoint y: 243, endPoint x: 1002, endPoint y: 495, distance: 257.1
drag, startPoint x: 838, startPoint y: 266, endPoint x: 929, endPoint y: 528, distance: 277.4
drag, startPoint x: 1075, startPoint y: 310, endPoint x: 930, endPoint y: 521, distance: 256.0
drag, startPoint x: 1091, startPoint y: 273, endPoint x: 987, endPoint y: 562, distance: 307.1
drag, startPoint x: 1094, startPoint y: 228, endPoint x: 1005, endPoint y: 550, distance: 334.1
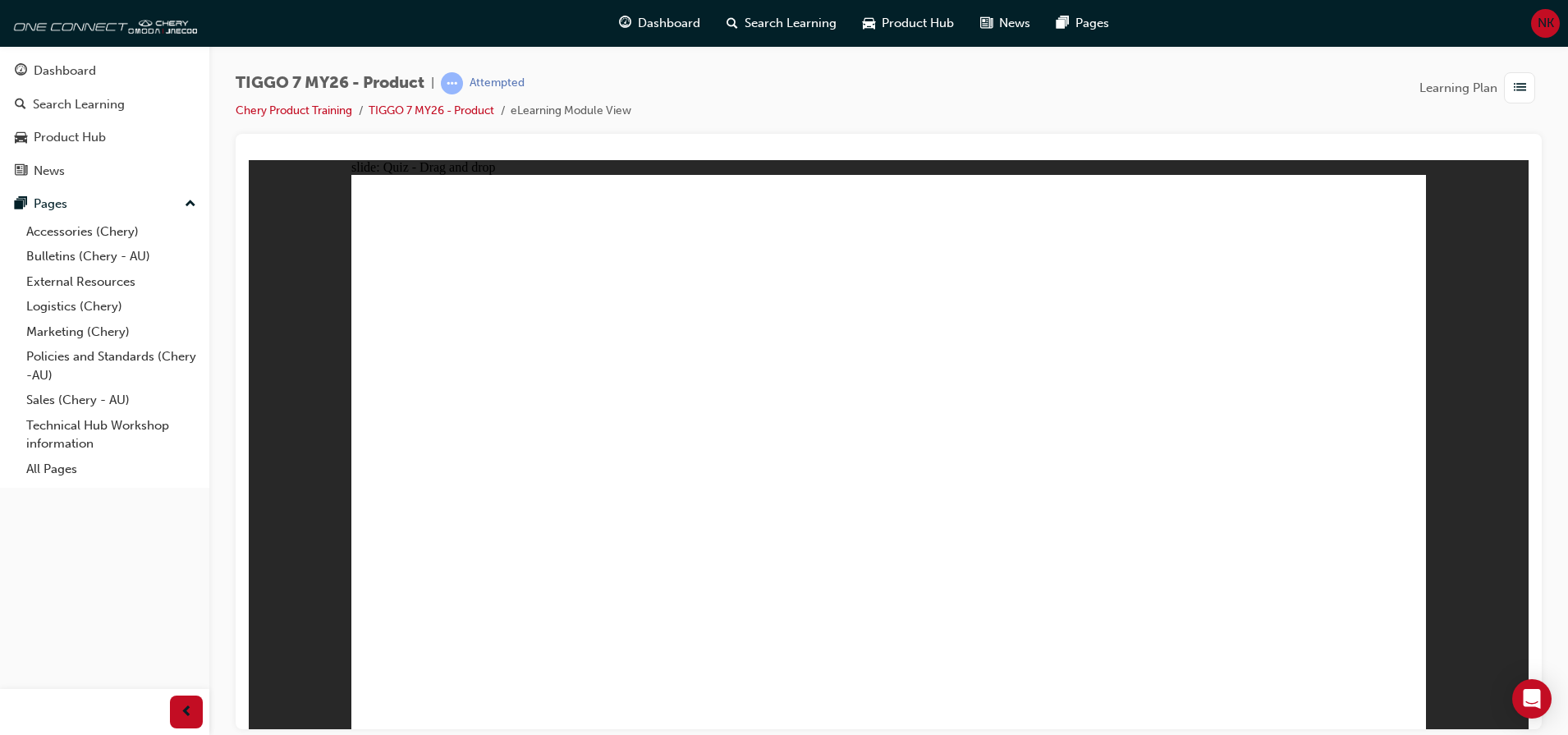
drag, startPoint x: 1301, startPoint y: 274, endPoint x: 1021, endPoint y: 566, distance: 404.6
drag, startPoint x: 1288, startPoint y: 232, endPoint x: 963, endPoint y: 599, distance: 490.2
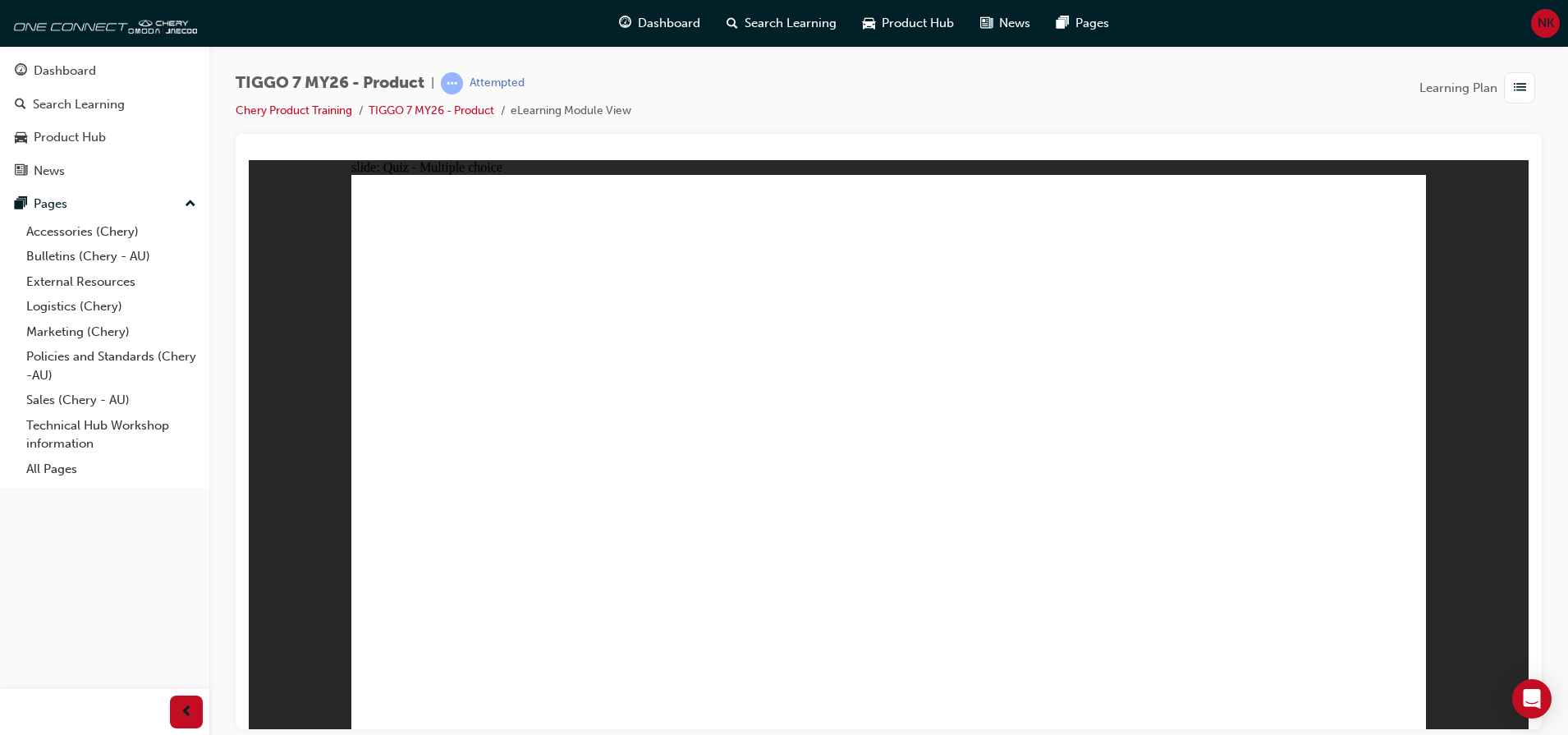
radio input "true"
drag, startPoint x: 801, startPoint y: 499, endPoint x: 738, endPoint y: 470, distance: 69.4
drag, startPoint x: 982, startPoint y: 339, endPoint x: 911, endPoint y: 474, distance: 152.5
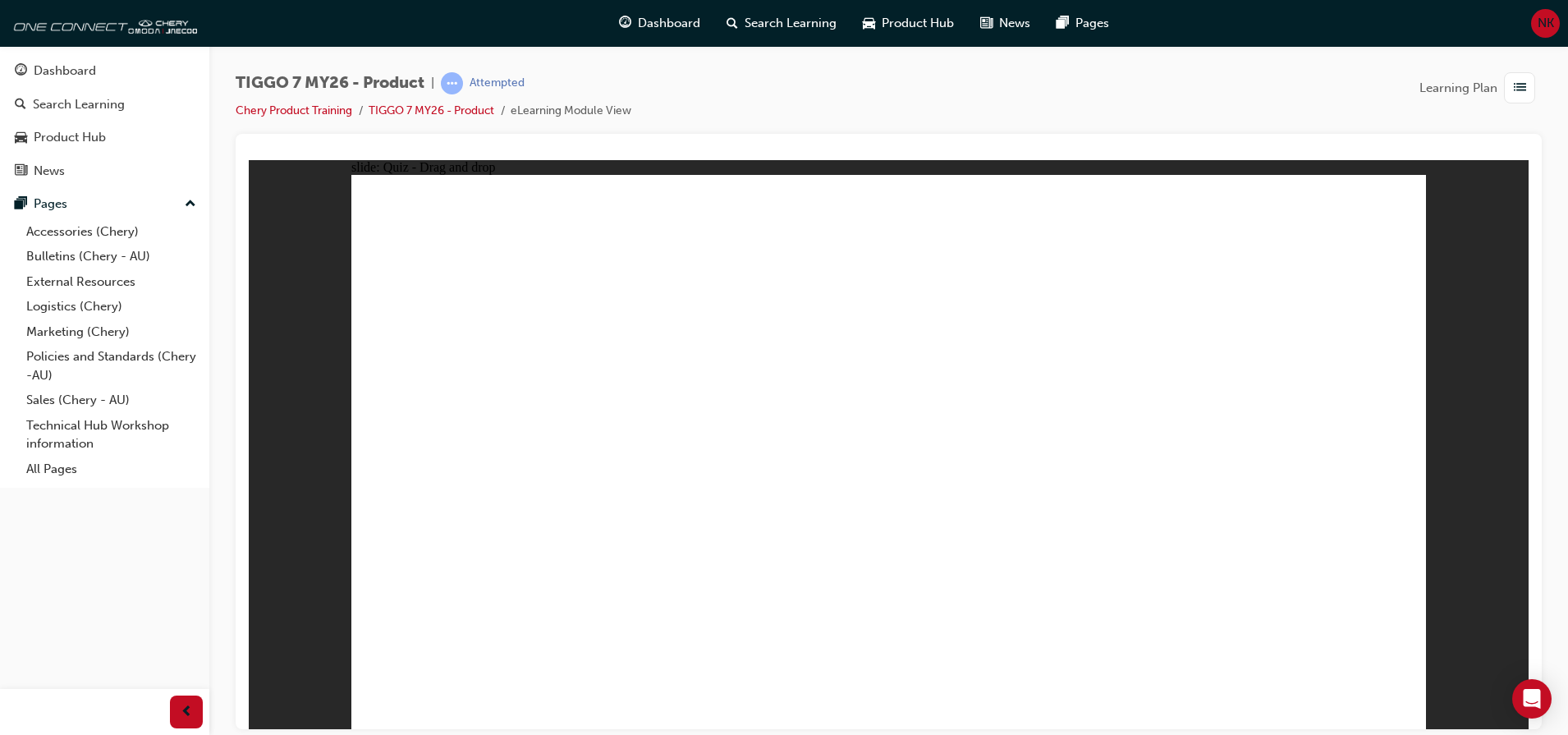
drag, startPoint x: 853, startPoint y: 226, endPoint x: 1109, endPoint y: 472, distance: 355.0
drag, startPoint x: 1311, startPoint y: 227, endPoint x: 491, endPoint y: 477, distance: 857.3
drag, startPoint x: 1203, startPoint y: 354, endPoint x: 1337, endPoint y: 493, distance: 193.1
drag, startPoint x: 632, startPoint y: 316, endPoint x: 946, endPoint y: 317, distance: 314.0
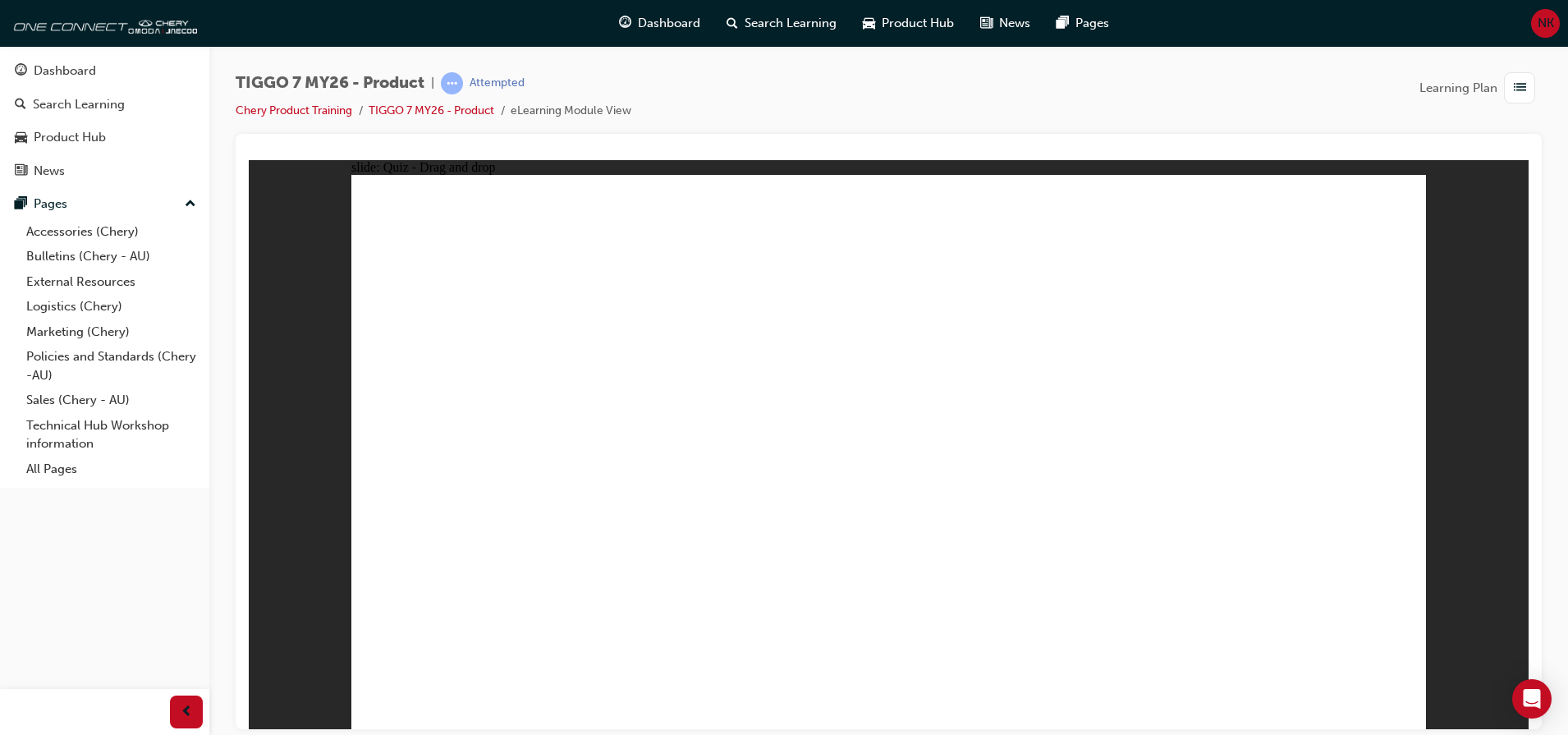
drag, startPoint x: 923, startPoint y: 340, endPoint x: 1140, endPoint y: 265, distance: 229.6
drag, startPoint x: 1002, startPoint y: 364, endPoint x: 983, endPoint y: 365, distance: 19.0
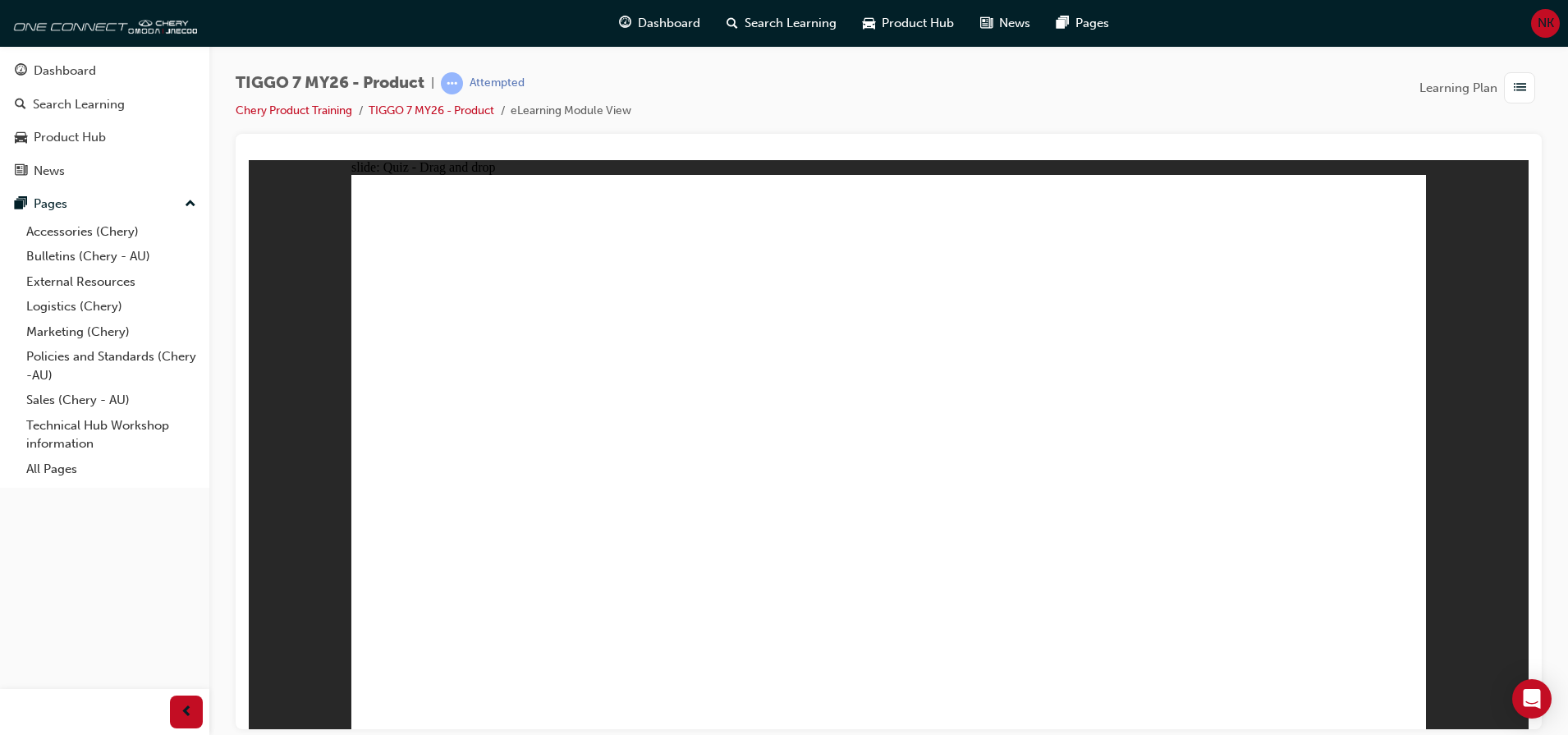
radio input "true"
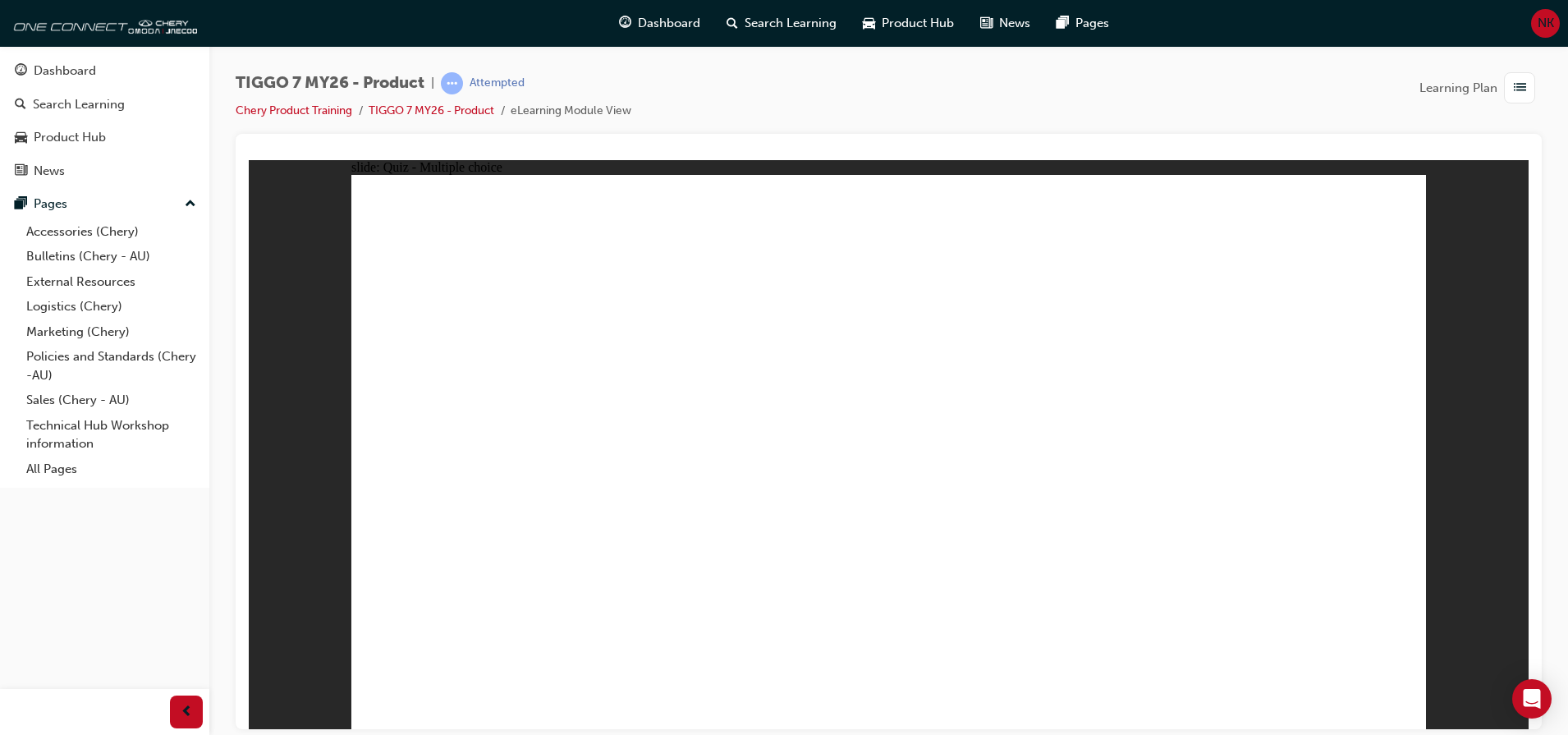
radio input "true"
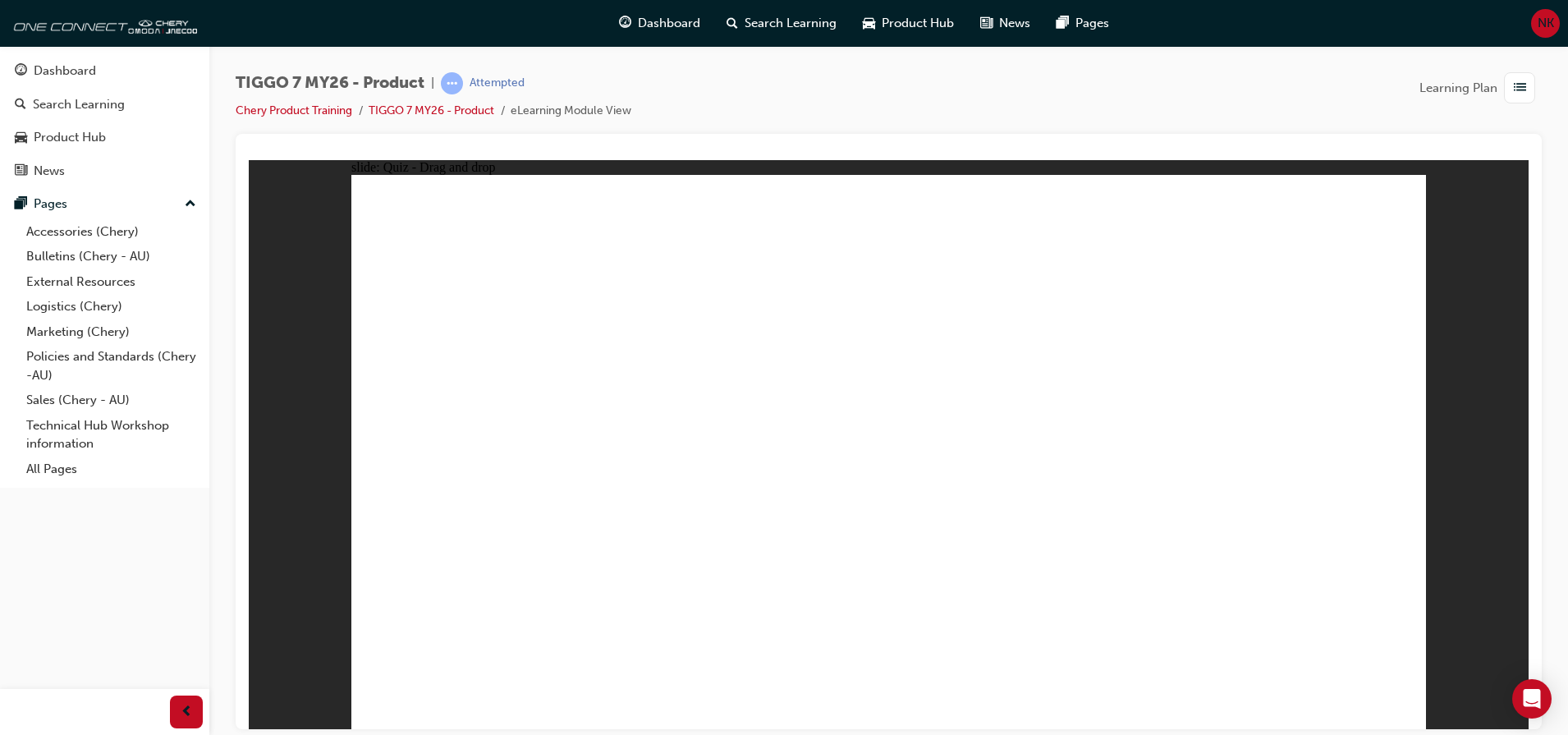
drag, startPoint x: 871, startPoint y: 242, endPoint x: 721, endPoint y: 485, distance: 285.6
drag, startPoint x: 1120, startPoint y: 239, endPoint x: 527, endPoint y: 486, distance: 642.4
drag, startPoint x: 1002, startPoint y: 332, endPoint x: 989, endPoint y: 287, distance: 46.8
drag, startPoint x: 1209, startPoint y: 354, endPoint x: 922, endPoint y: 480, distance: 313.4
drag, startPoint x: 984, startPoint y: 328, endPoint x: 1331, endPoint y: 462, distance: 372.0
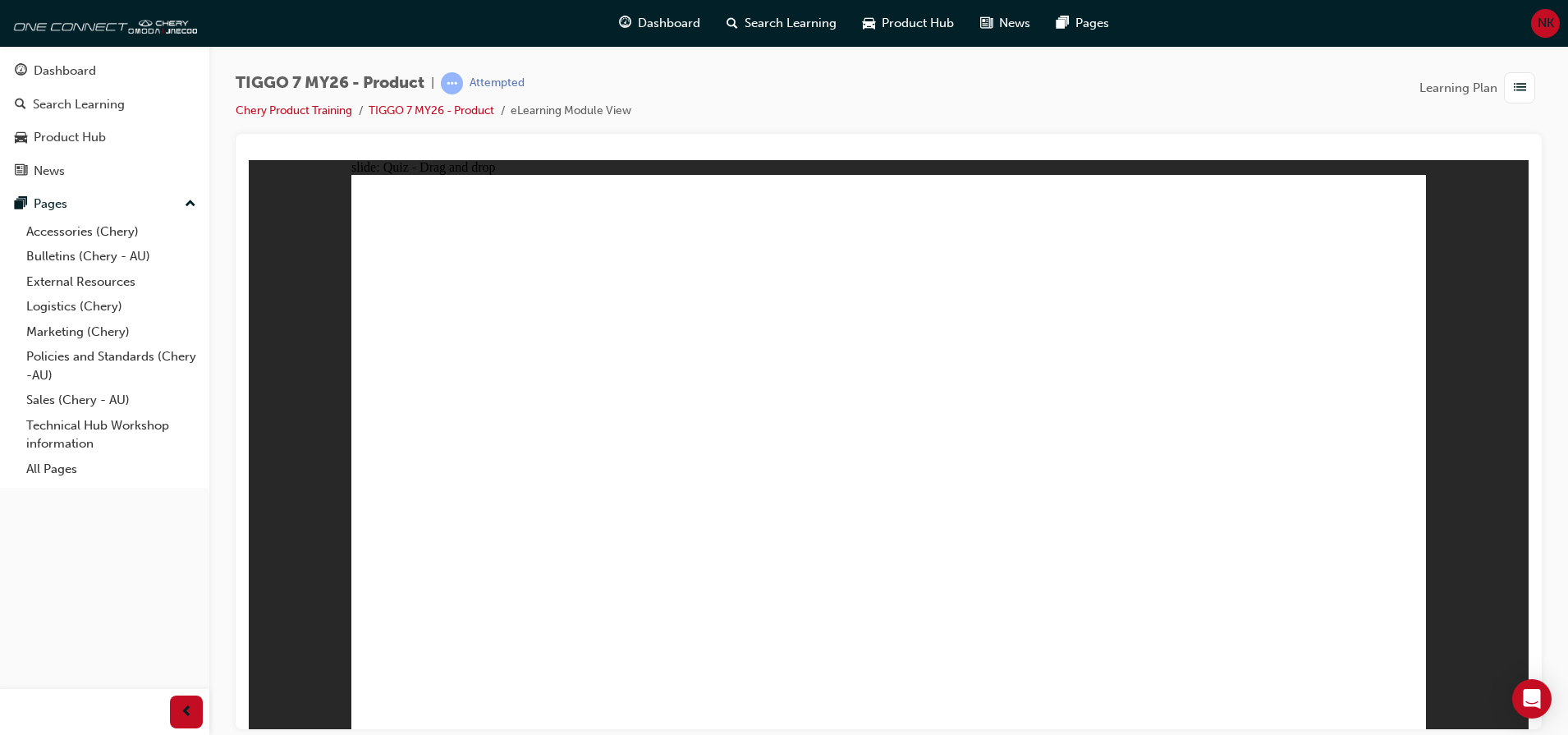
drag, startPoint x: 1304, startPoint y: 221, endPoint x: 1107, endPoint y: 475, distance: 321.4
drag, startPoint x: 891, startPoint y: 295, endPoint x: 489, endPoint y: 512, distance: 456.8
drag, startPoint x: 973, startPoint y: 396, endPoint x: 1059, endPoint y: 351, distance: 97.1
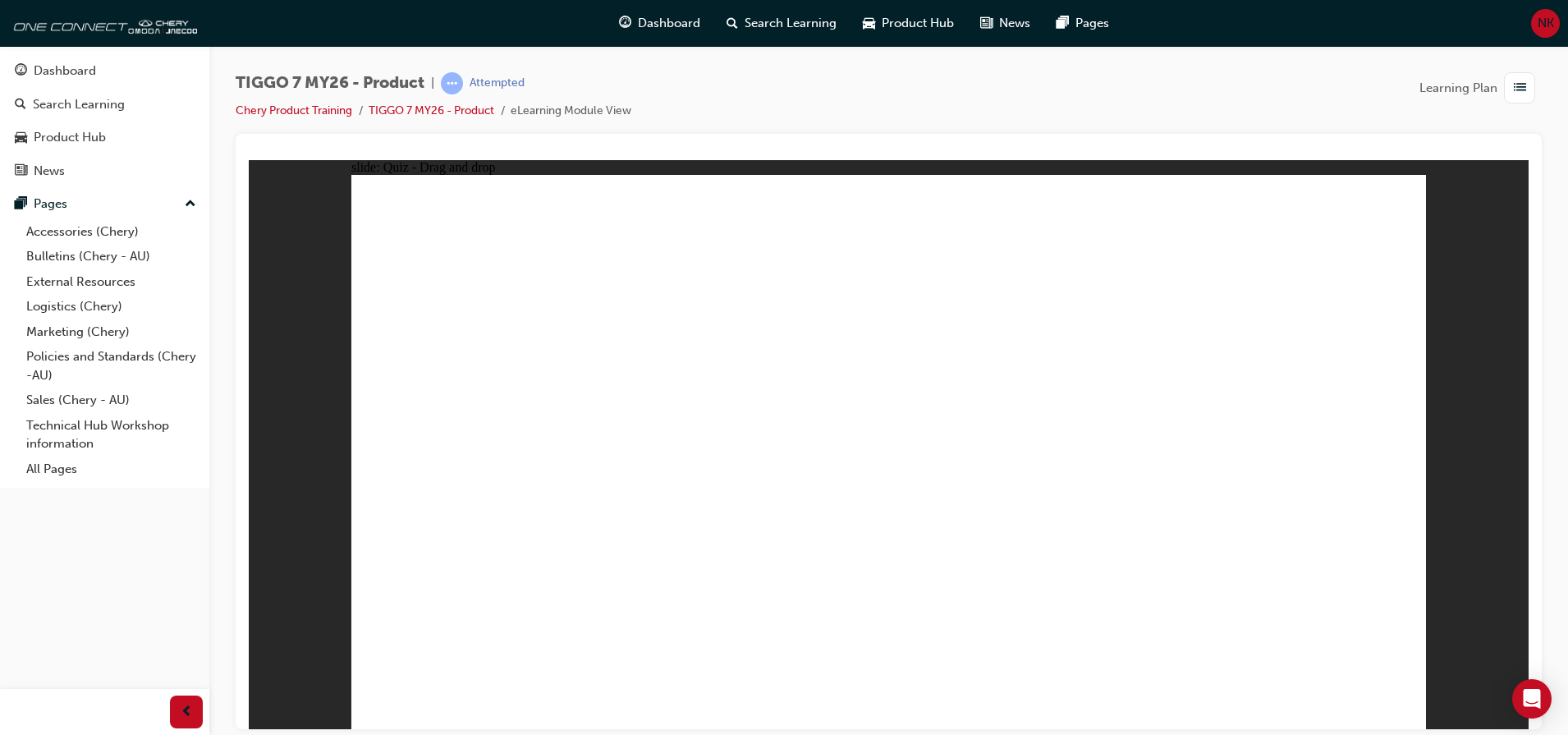
drag, startPoint x: 1048, startPoint y: 355, endPoint x: 532, endPoint y: 544, distance: 549.5
drag, startPoint x: 1329, startPoint y: 284, endPoint x: 950, endPoint y: 493, distance: 432.8
drag, startPoint x: 1001, startPoint y: 323, endPoint x: 1005, endPoint y: 560, distance: 237.0
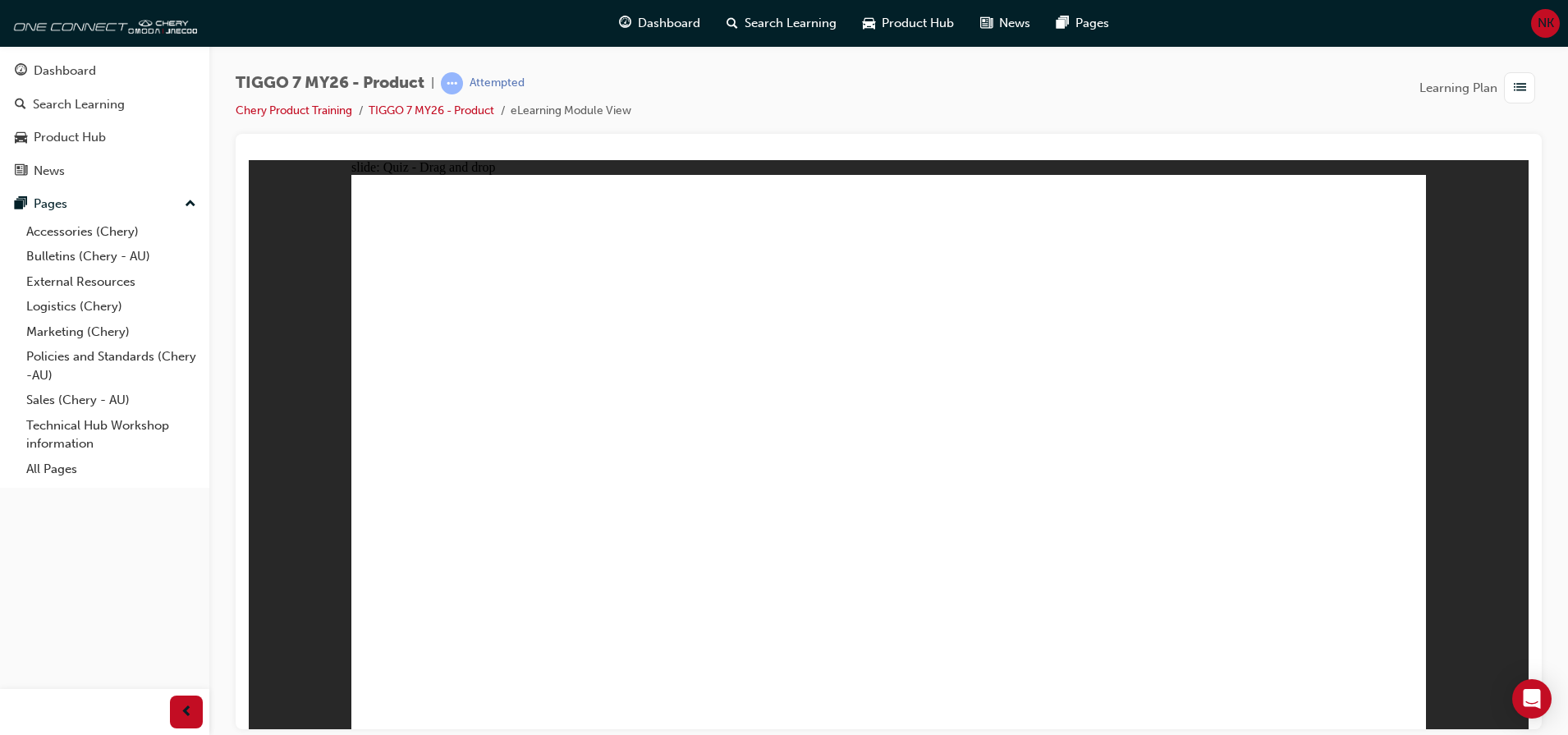
drag, startPoint x: 1103, startPoint y: 269, endPoint x: 485, endPoint y: 572, distance: 688.3
drag, startPoint x: 970, startPoint y: 276, endPoint x: 632, endPoint y: 472, distance: 390.7
drag, startPoint x: 867, startPoint y: 230, endPoint x: 577, endPoint y: 554, distance: 434.8
drag, startPoint x: 965, startPoint y: 269, endPoint x: 667, endPoint y: 494, distance: 373.4
drag, startPoint x: 883, startPoint y: 268, endPoint x: 669, endPoint y: 540, distance: 346.1
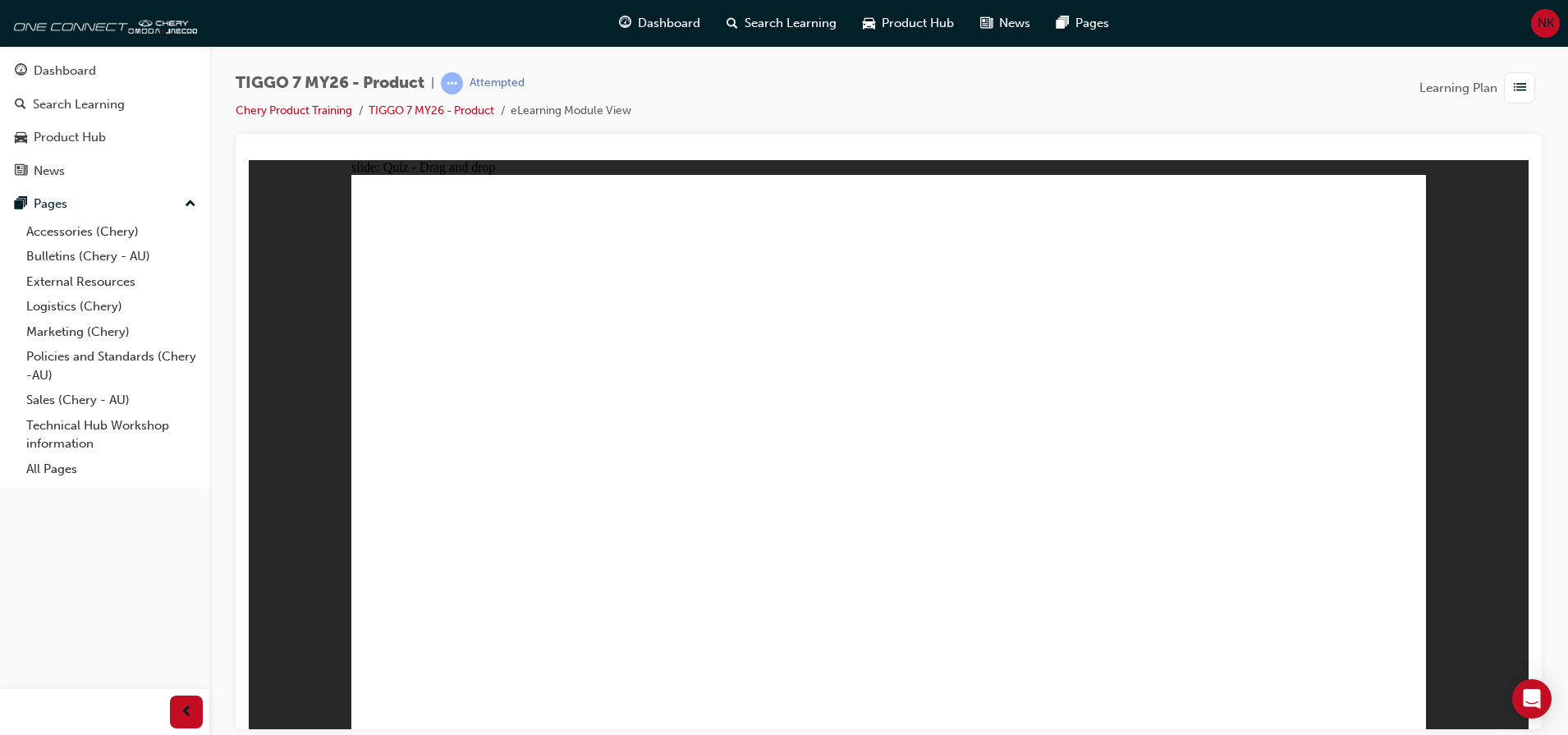
drag, startPoint x: 865, startPoint y: 569, endPoint x: 856, endPoint y: 571, distance: 9.2
drag, startPoint x: 1070, startPoint y: 532, endPoint x: 1048, endPoint y: 539, distance: 23.1
drag, startPoint x: 1220, startPoint y: 269, endPoint x: 947, endPoint y: 550, distance: 391.8
drag, startPoint x: 1030, startPoint y: 534, endPoint x: 957, endPoint y: 550, distance: 74.7
drag, startPoint x: 980, startPoint y: 227, endPoint x: 610, endPoint y: 518, distance: 470.7
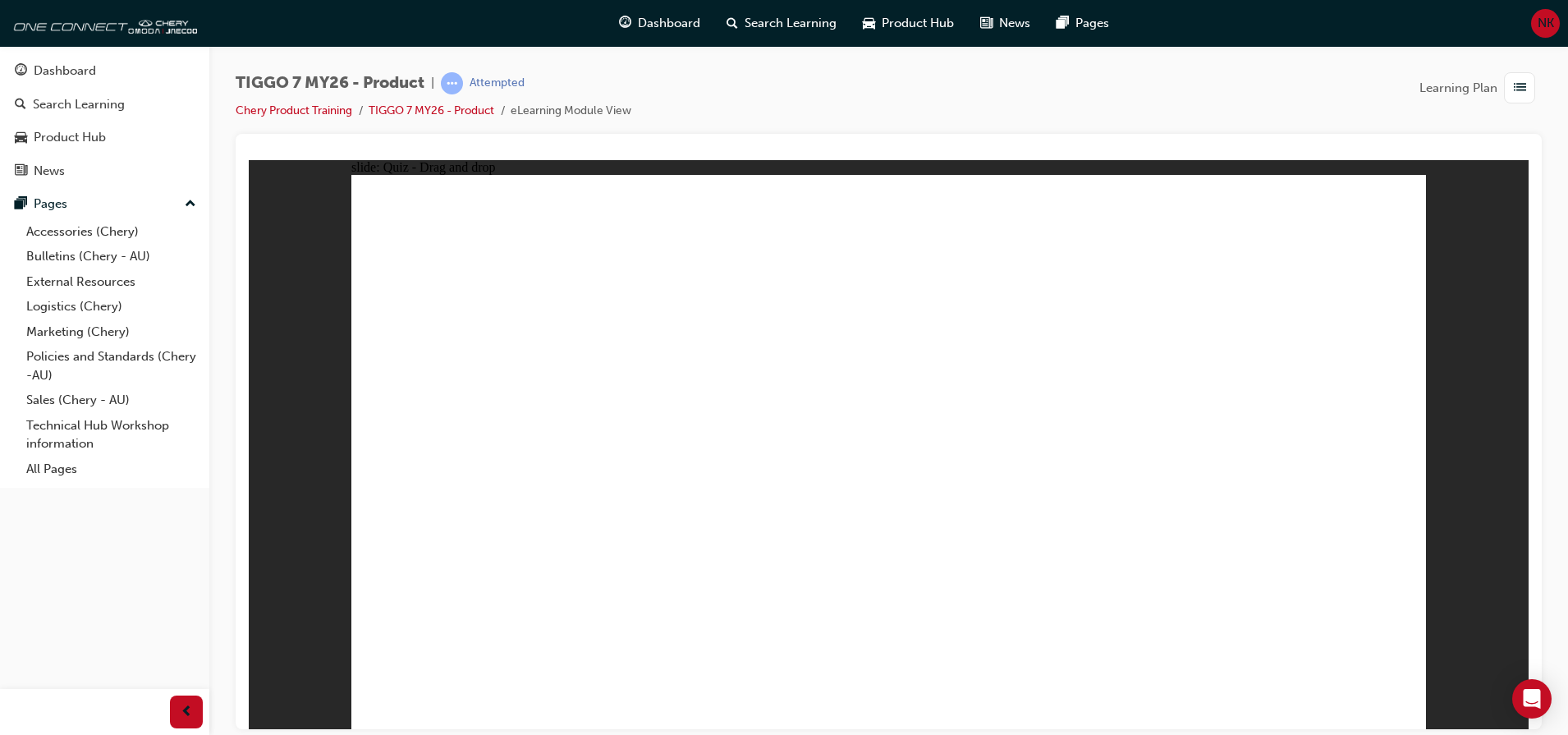
drag, startPoint x: 1071, startPoint y: 267, endPoint x: 656, endPoint y: 531, distance: 491.9
drag, startPoint x: 1160, startPoint y: 366, endPoint x: 1042, endPoint y: 523, distance: 196.4
drag, startPoint x: 1322, startPoint y: 226, endPoint x: 1101, endPoint y: 519, distance: 367.0
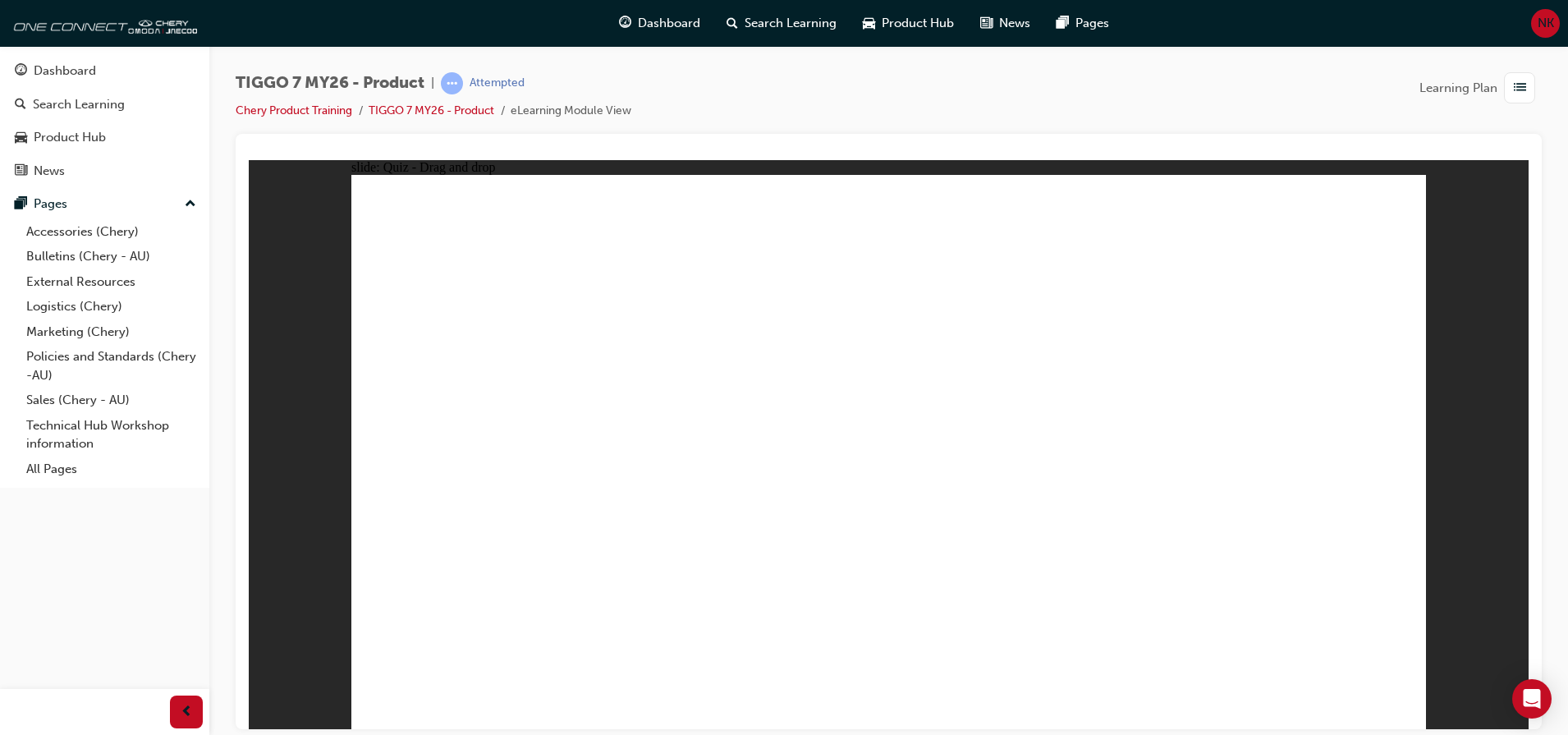
drag, startPoint x: 1025, startPoint y: 345, endPoint x: 677, endPoint y: 454, distance: 364.7
drag, startPoint x: 960, startPoint y: 283, endPoint x: 670, endPoint y: 512, distance: 369.5
drag, startPoint x: 1329, startPoint y: 285, endPoint x: 1047, endPoint y: 444, distance: 323.7
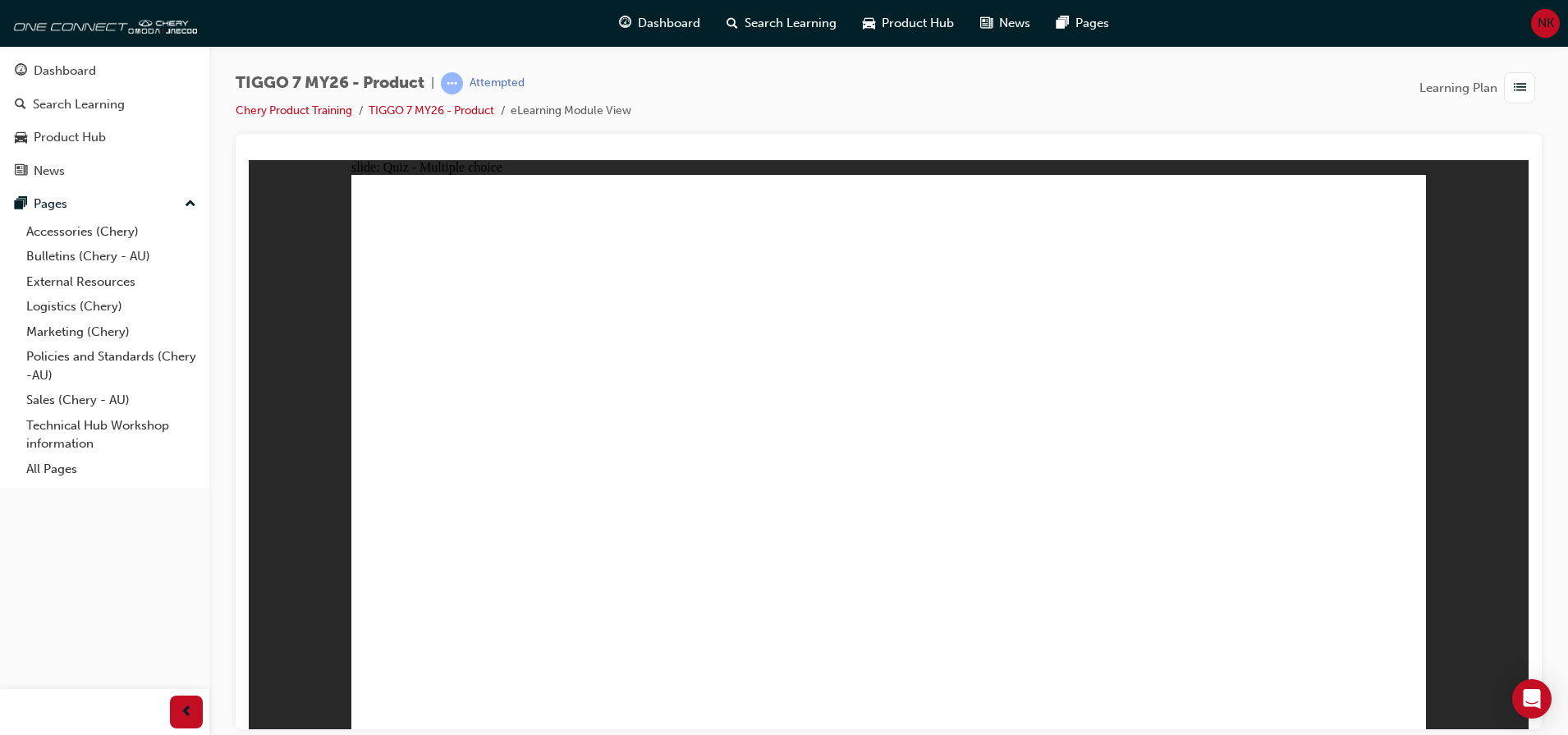
radio input "true"
drag, startPoint x: 902, startPoint y: 236, endPoint x: 952, endPoint y: 509, distance: 277.5
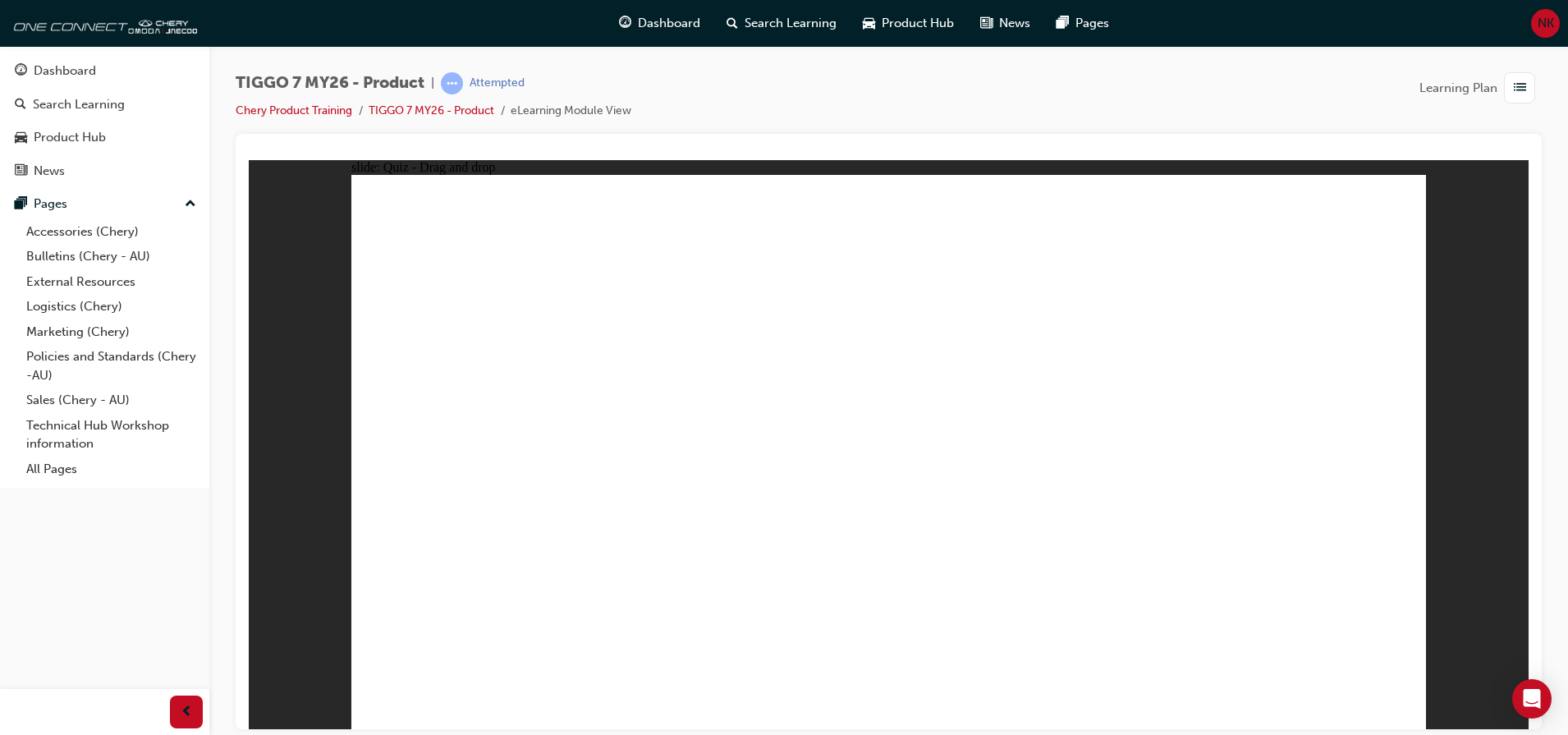
drag, startPoint x: 887, startPoint y: 274, endPoint x: 949, endPoint y: 509, distance: 243.0
drag, startPoint x: 1127, startPoint y: 229, endPoint x: 964, endPoint y: 514, distance: 328.3
drag, startPoint x: 1080, startPoint y: 309, endPoint x: 1032, endPoint y: 562, distance: 257.5
drag, startPoint x: 1107, startPoint y: 266, endPoint x: 1021, endPoint y: 551, distance: 297.7
drag, startPoint x: 1288, startPoint y: 269, endPoint x: 1123, endPoint y: 550, distance: 325.9
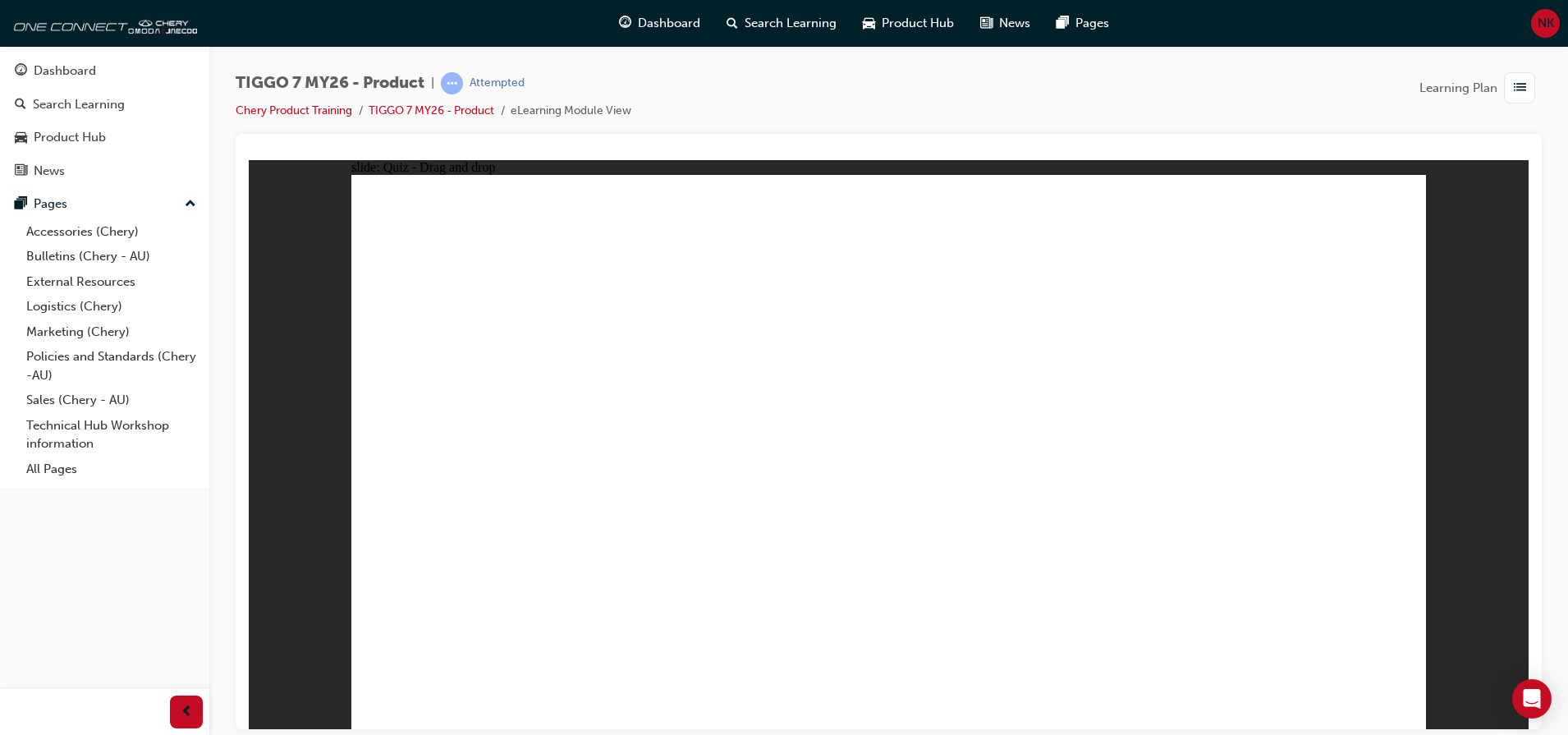
drag, startPoint x: 1276, startPoint y: 234, endPoint x: 972, endPoint y: 581, distance: 461.3
radio input "true"
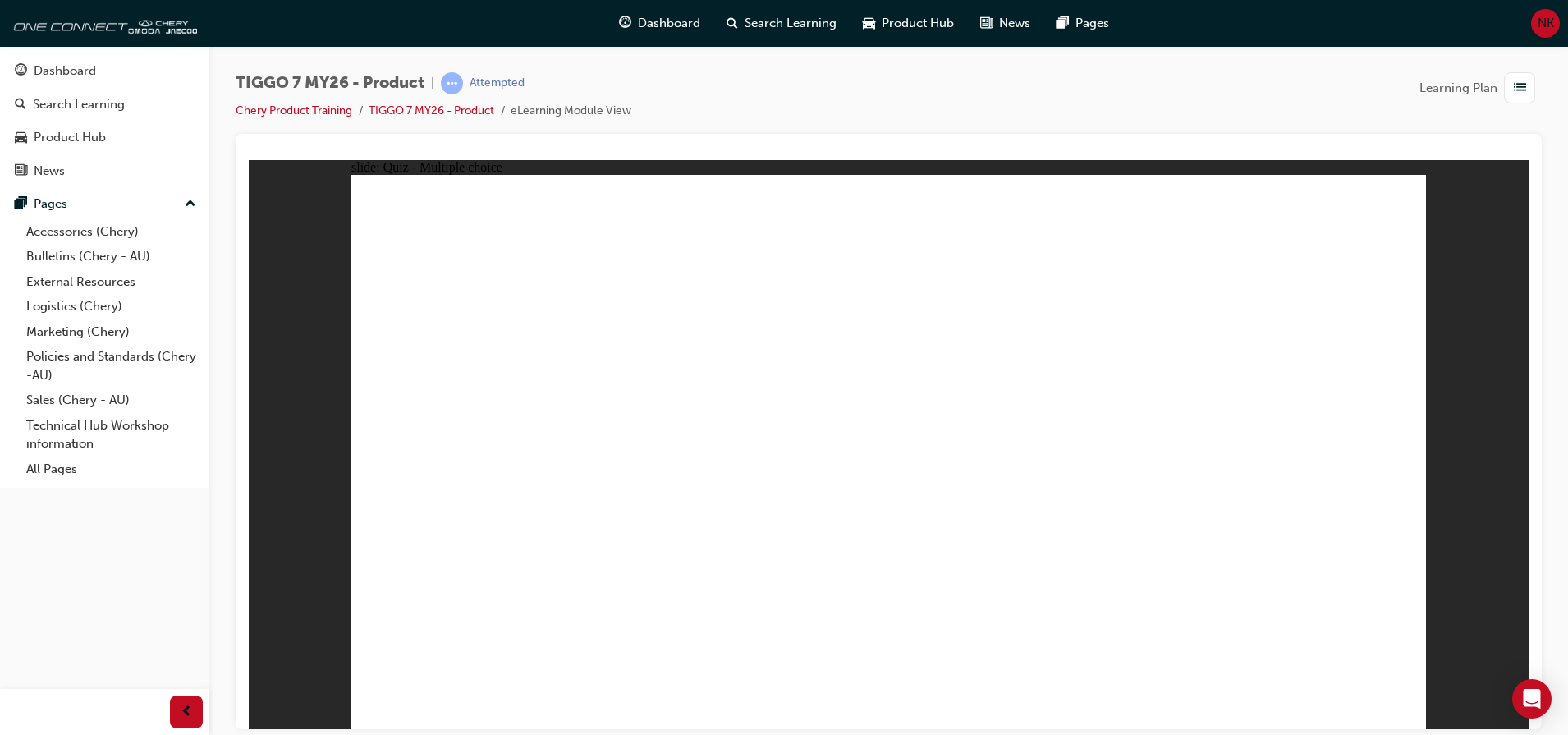
drag, startPoint x: 1357, startPoint y: 234, endPoint x: 530, endPoint y: 476, distance: 861.7
drag, startPoint x: 1168, startPoint y: 344, endPoint x: 1288, endPoint y: 480, distance: 181.4
drag, startPoint x: 831, startPoint y: 221, endPoint x: 878, endPoint y: 446, distance: 229.9
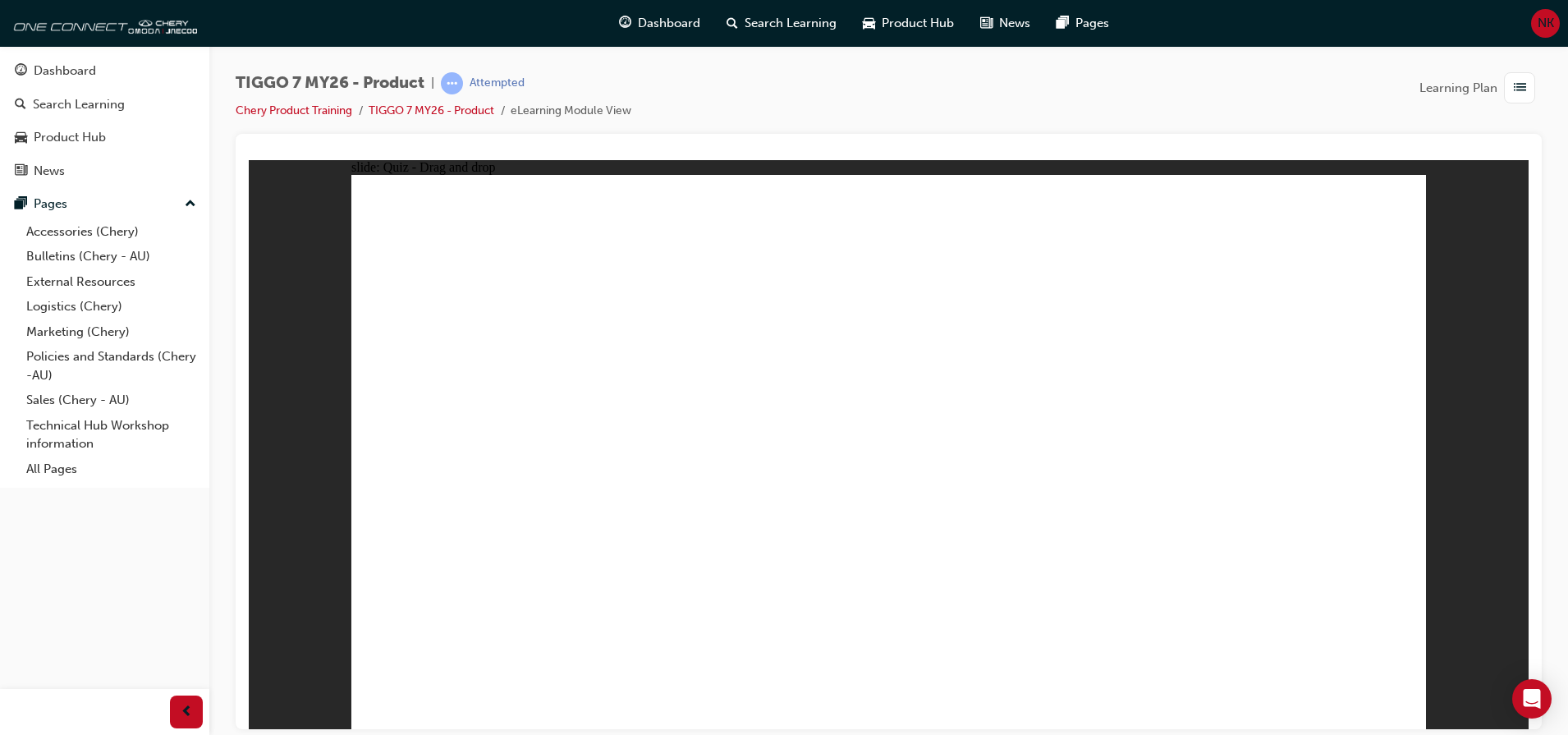
drag, startPoint x: 1079, startPoint y: 217, endPoint x: 710, endPoint y: 452, distance: 437.5
drag, startPoint x: 947, startPoint y: 354, endPoint x: 1068, endPoint y: 477, distance: 172.5
drag, startPoint x: 904, startPoint y: 543, endPoint x: 893, endPoint y: 543, distance: 11.0
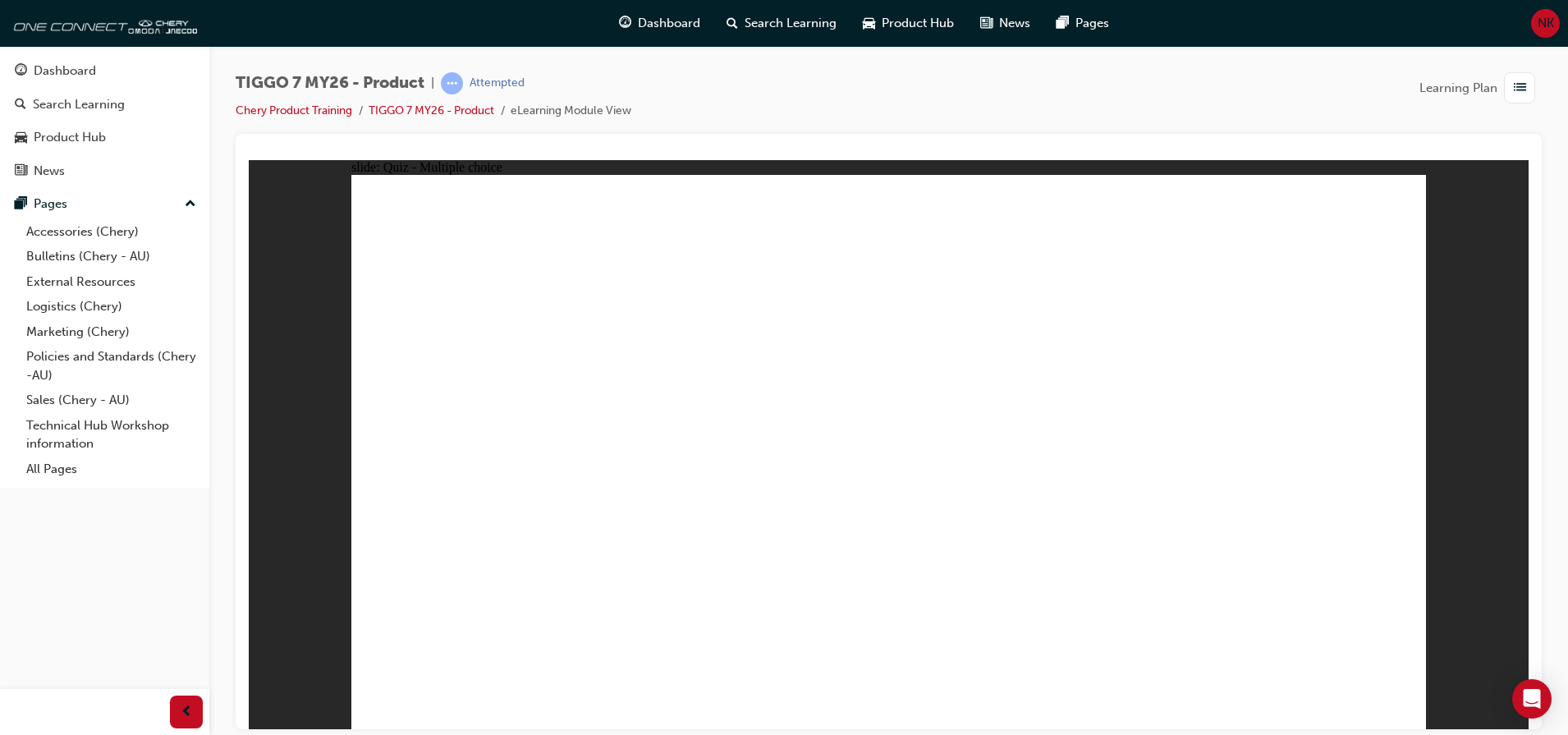
radio input "true"
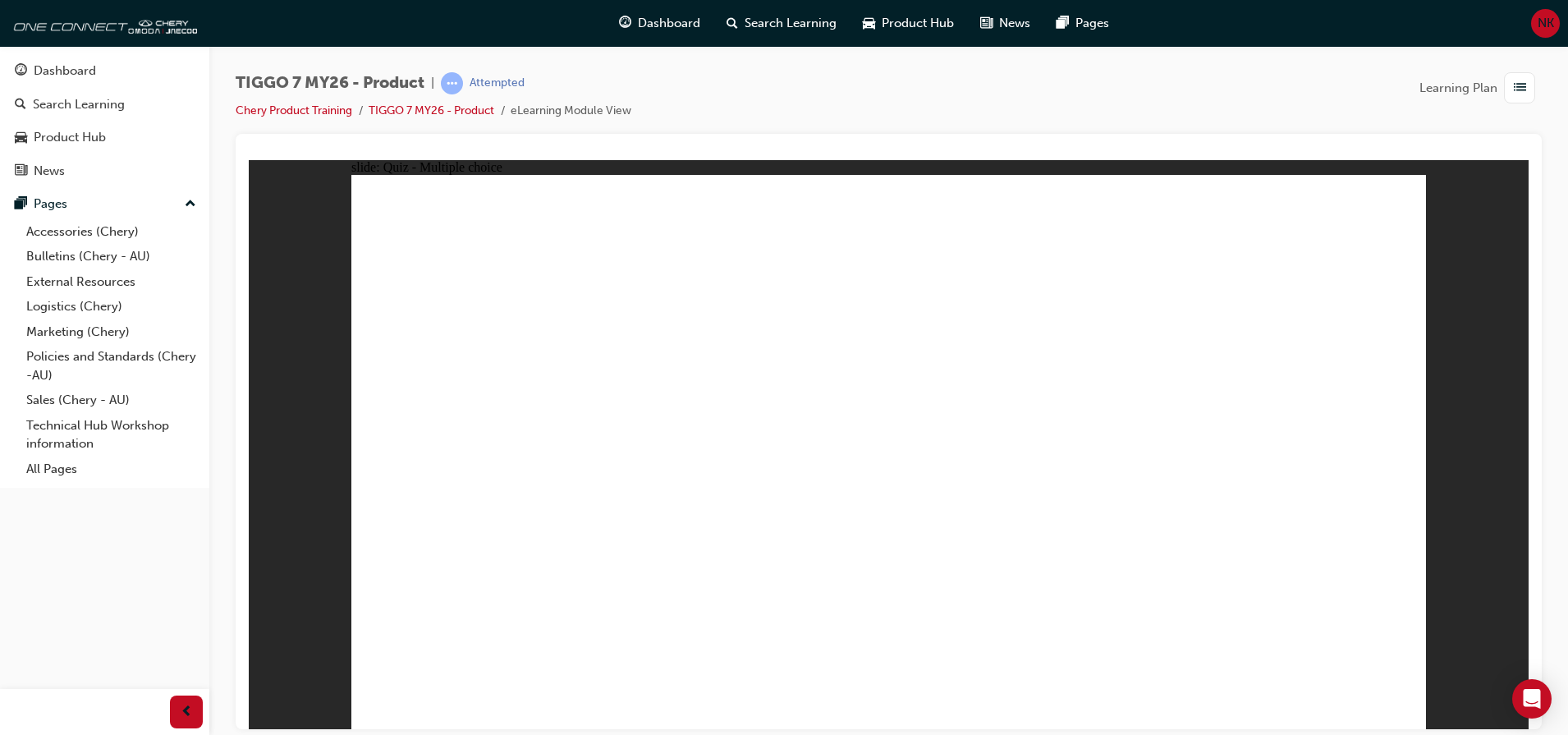
radio input "true"
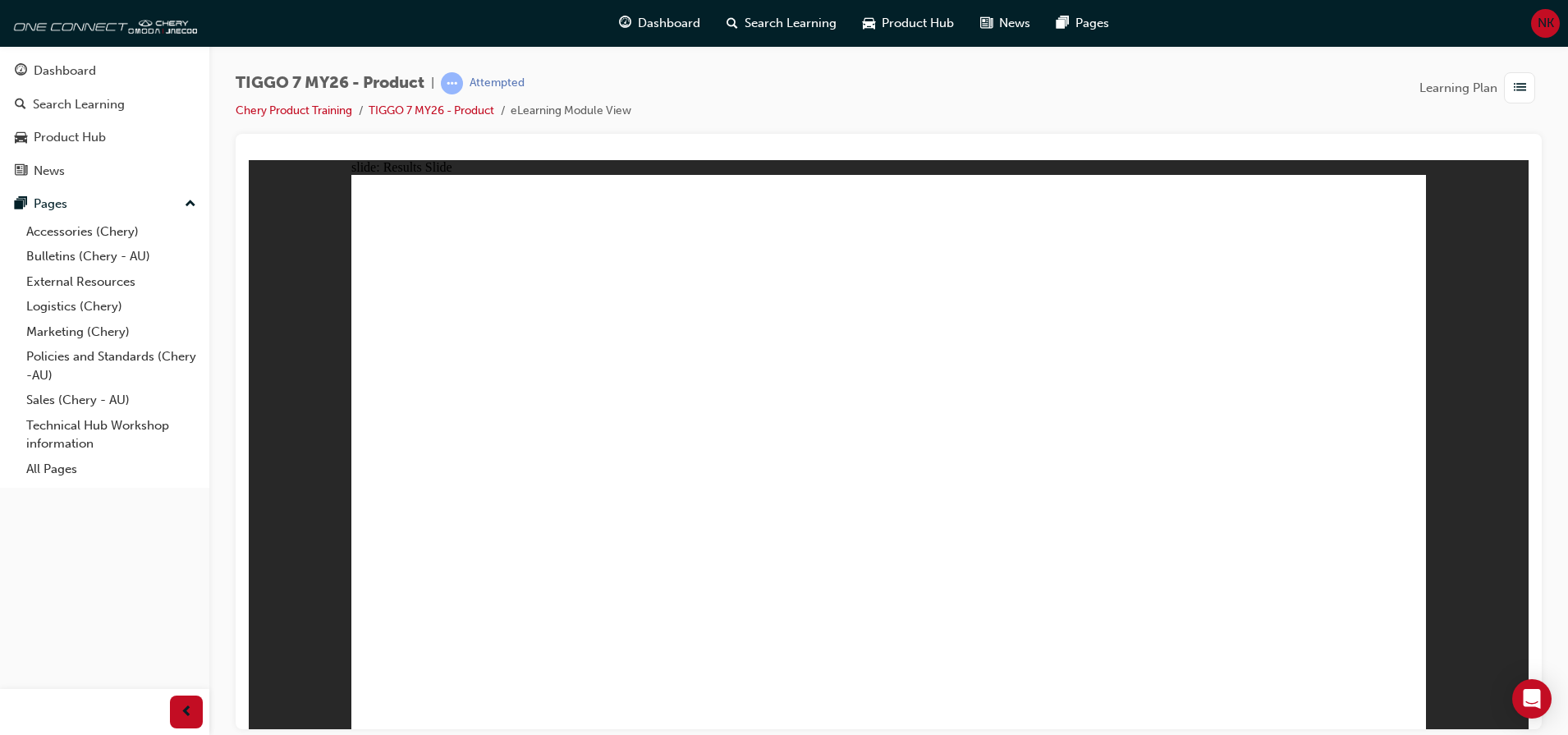
drag, startPoint x: 876, startPoint y: 229, endPoint x: 1335, endPoint y: 466, distance: 516.6
drag, startPoint x: 1107, startPoint y: 240, endPoint x: 499, endPoint y: 477, distance: 652.6
drag, startPoint x: 992, startPoint y: 346, endPoint x: 922, endPoint y: 484, distance: 154.7
drag, startPoint x: 1303, startPoint y: 247, endPoint x: 903, endPoint y: 332, distance: 408.9
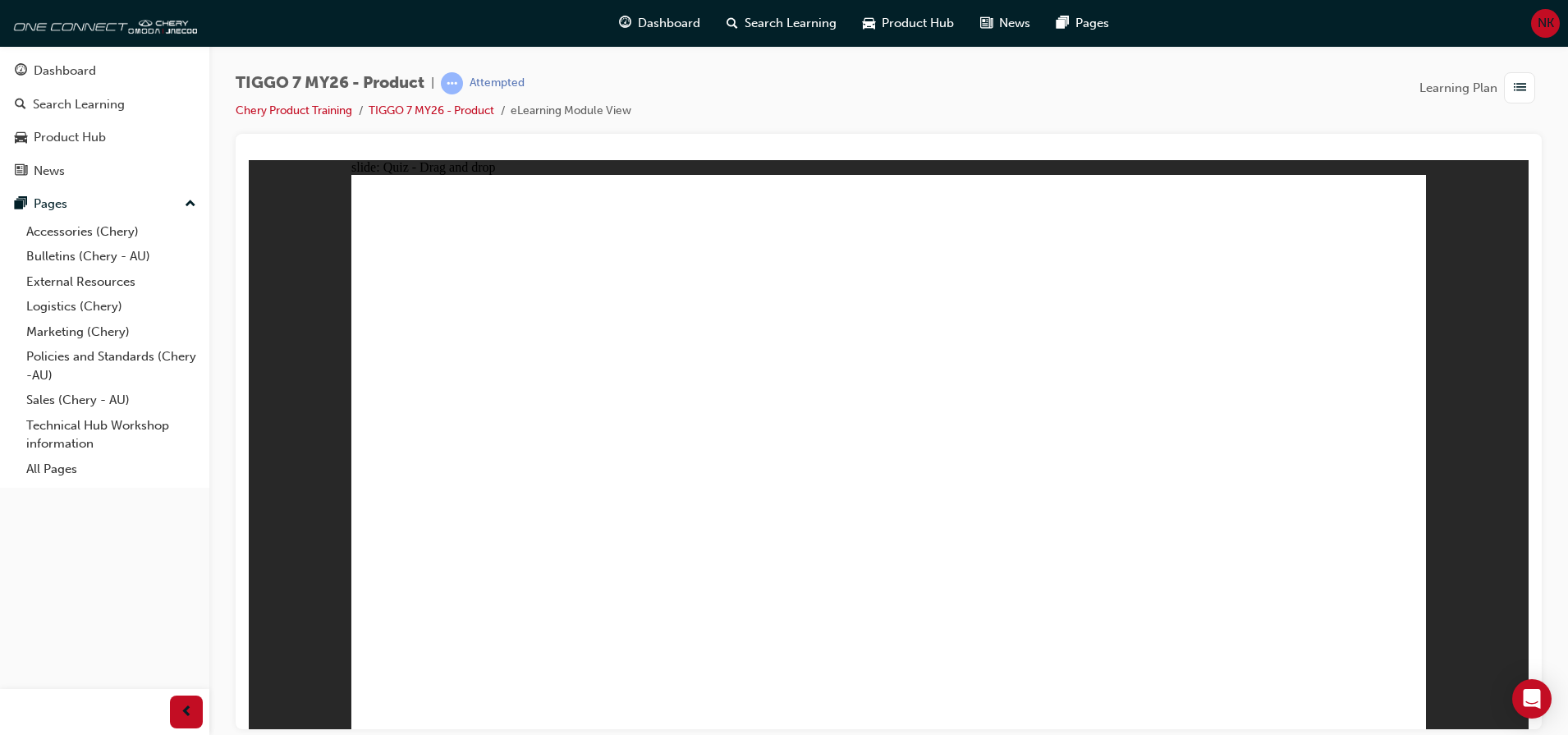
drag, startPoint x: 1219, startPoint y: 349, endPoint x: 951, endPoint y: 305, distance: 271.6
drag, startPoint x: 904, startPoint y: 455, endPoint x: 903, endPoint y: 446, distance: 9.1
drag, startPoint x: 903, startPoint y: 446, endPoint x: 941, endPoint y: 276, distance: 174.2
drag, startPoint x: 1192, startPoint y: 317, endPoint x: 907, endPoint y: 434, distance: 308.1
drag, startPoint x: 979, startPoint y: 345, endPoint x: 699, endPoint y: 471, distance: 307.0
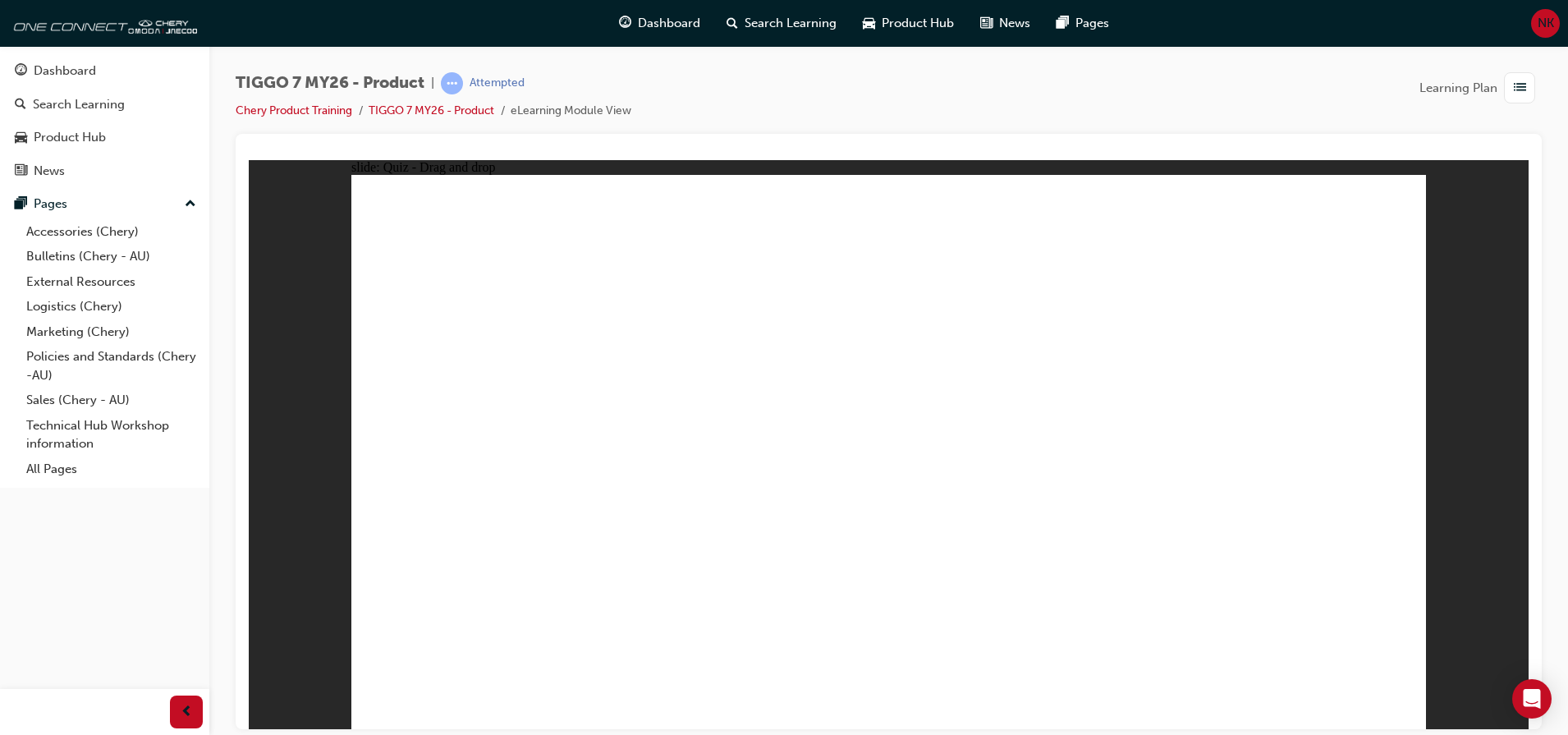
drag, startPoint x: 1303, startPoint y: 217, endPoint x: 1127, endPoint y: 469, distance: 307.4
